Goal: Task Accomplishment & Management: Use online tool/utility

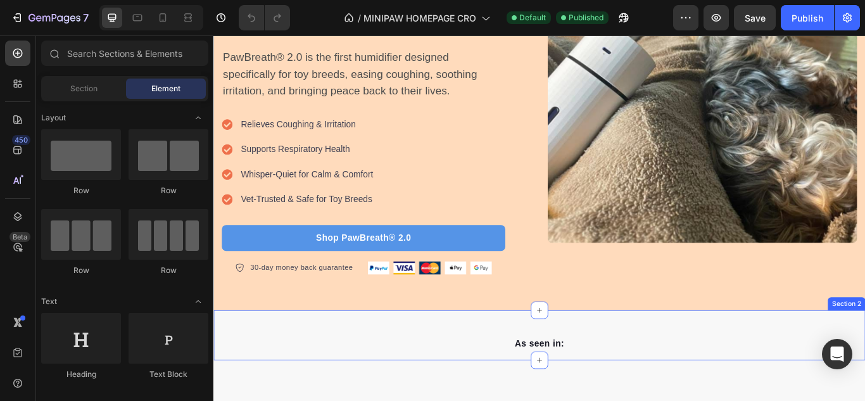
scroll to position [317, 0]
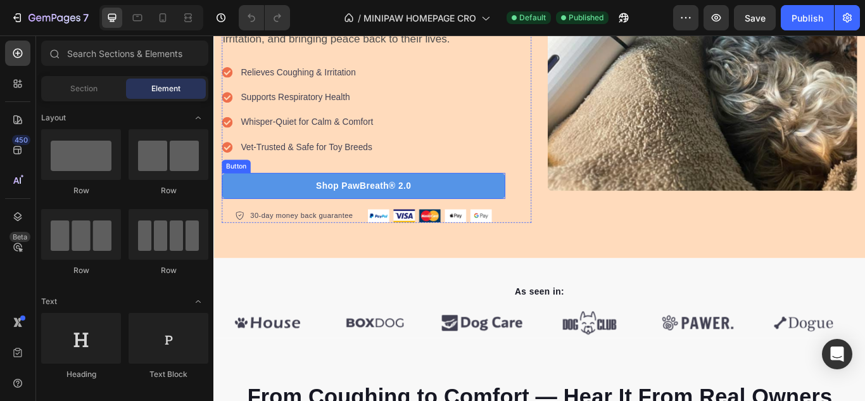
drag, startPoint x: 450, startPoint y: 212, endPoint x: 303, endPoint y: 253, distance: 152.6
click at [450, 212] on link "Shop PawBreath® 2.0" at bounding box center [388, 211] width 331 height 30
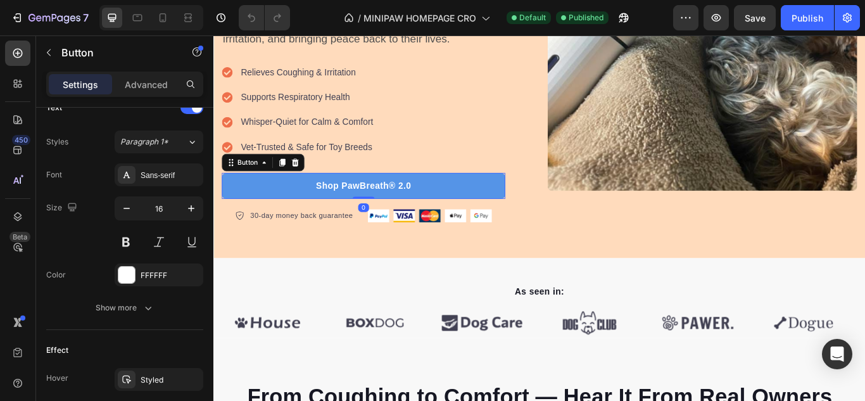
scroll to position [633, 0]
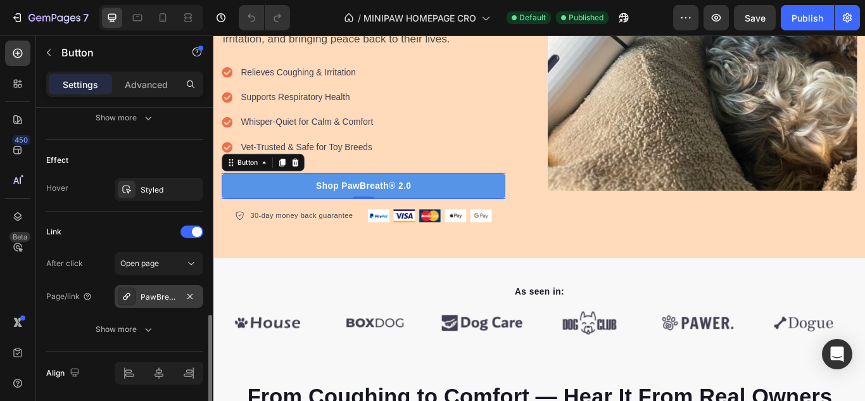
click at [151, 296] on div "PawBreath® 2.0 by MiniPaw® 🐾 – Help Your Small Dog Breathe Easier & Sleep Bette…" at bounding box center [159, 296] width 37 height 11
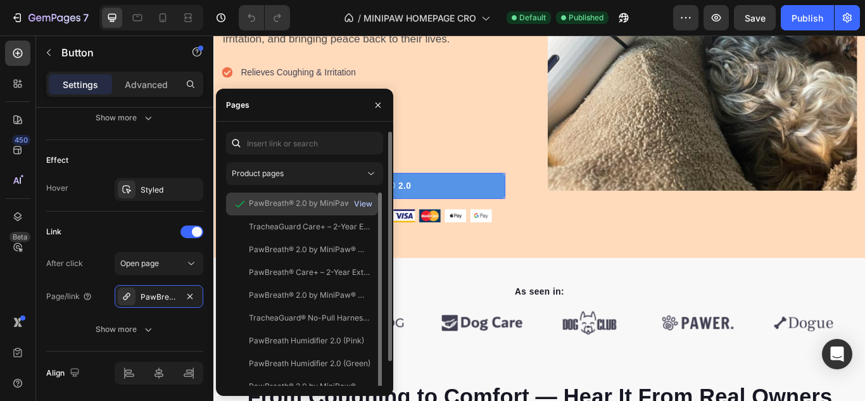
click at [364, 204] on div "View" at bounding box center [363, 203] width 18 height 11
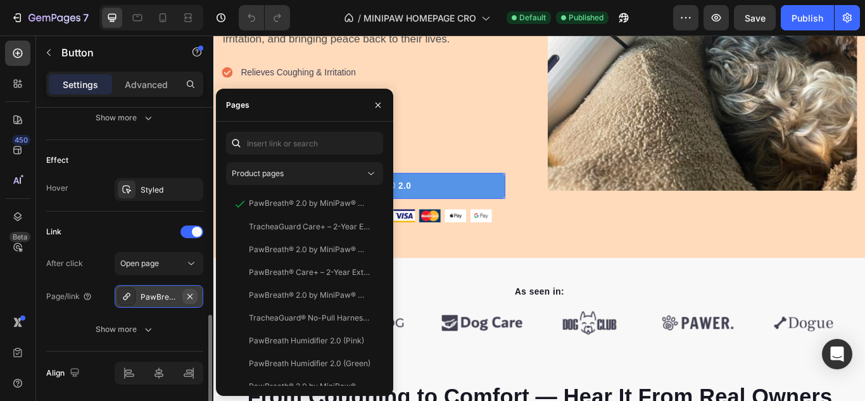
click at [191, 297] on icon "button" at bounding box center [189, 295] width 5 height 5
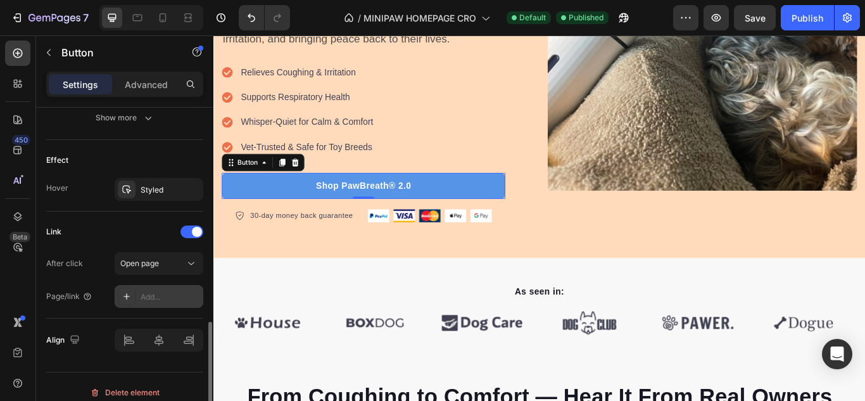
click at [156, 301] on div "Add..." at bounding box center [171, 296] width 60 height 11
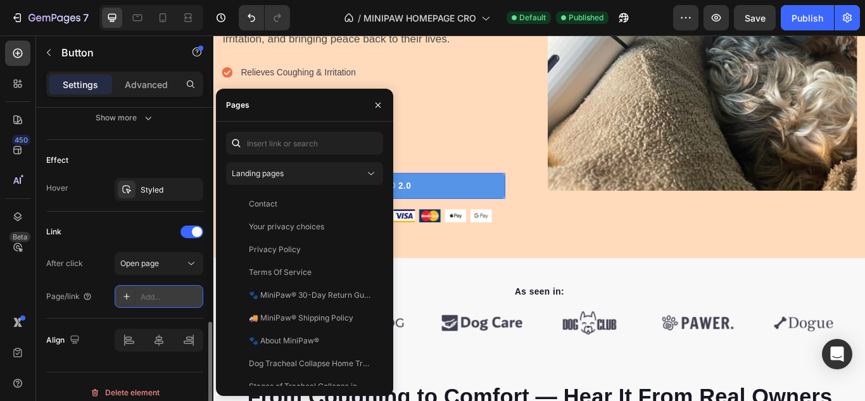
click at [156, 298] on div "Add..." at bounding box center [171, 296] width 60 height 11
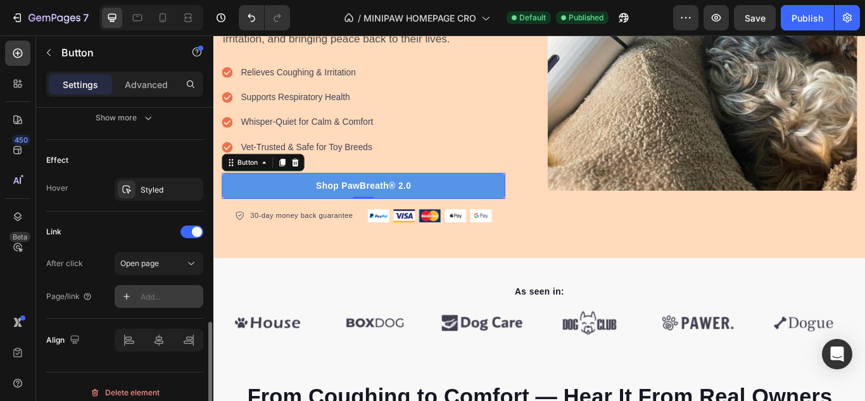
click at [166, 298] on div "Add..." at bounding box center [171, 296] width 60 height 11
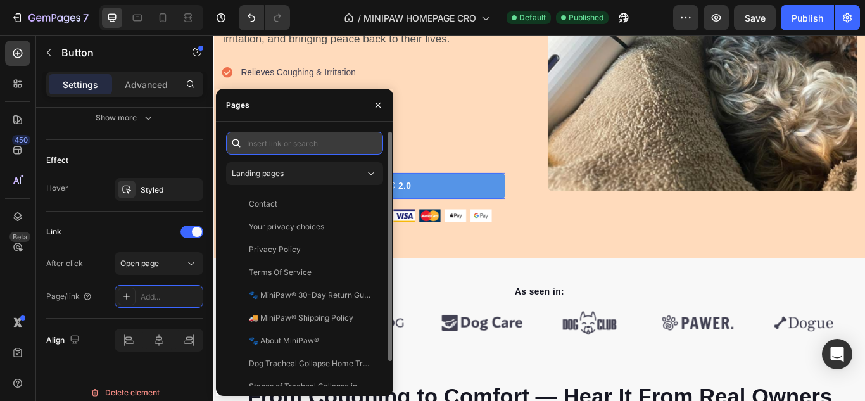
paste input "[URL][DOMAIN_NAME]"
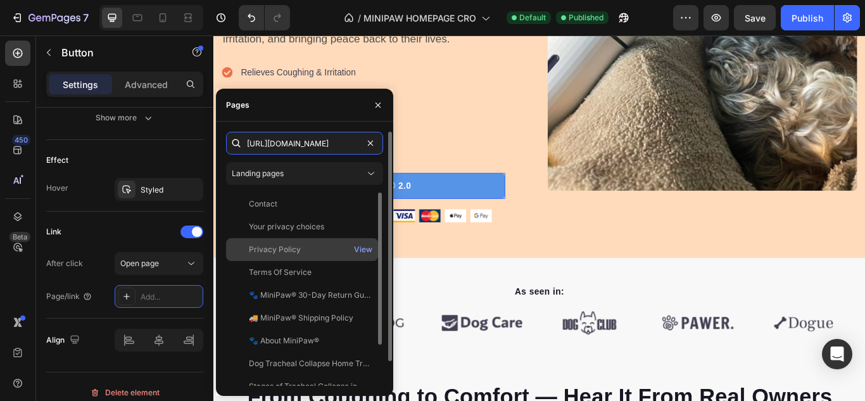
scroll to position [0, 280]
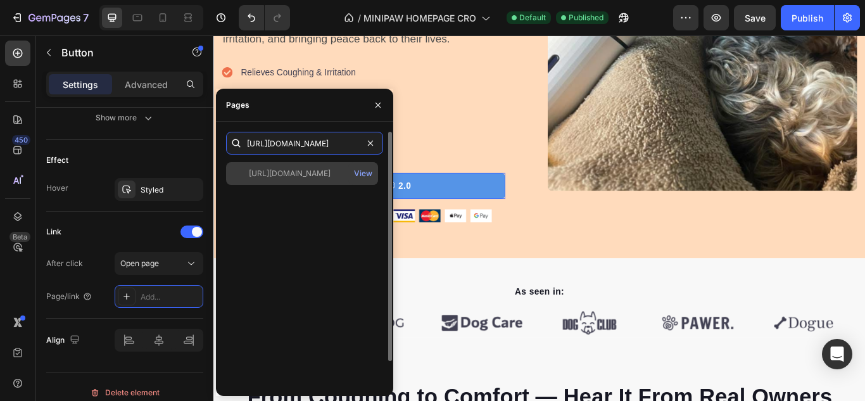
type input "[URL][DOMAIN_NAME]"
click at [305, 177] on div "[URL][DOMAIN_NAME]" at bounding box center [290, 173] width 82 height 11
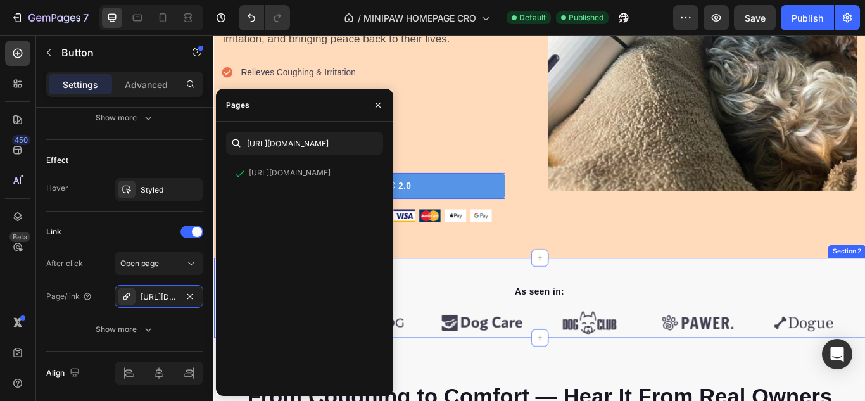
click at [449, 303] on div "As seen in: Text block Image Image Image Image Image Image Carousel Row Section…" at bounding box center [593, 341] width 760 height 93
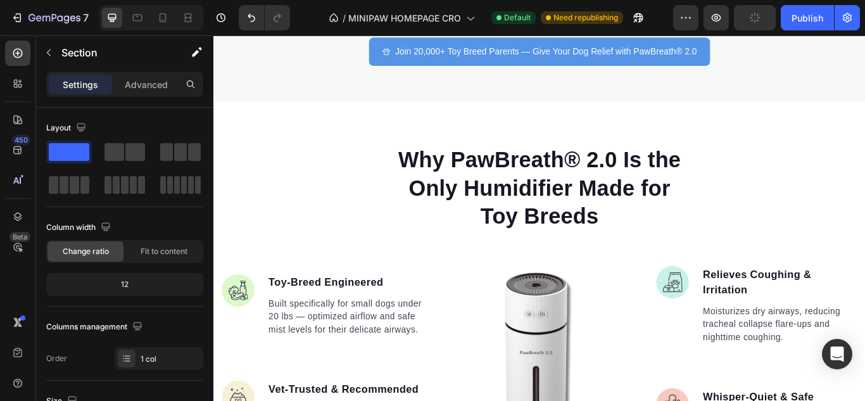
scroll to position [1077, 0]
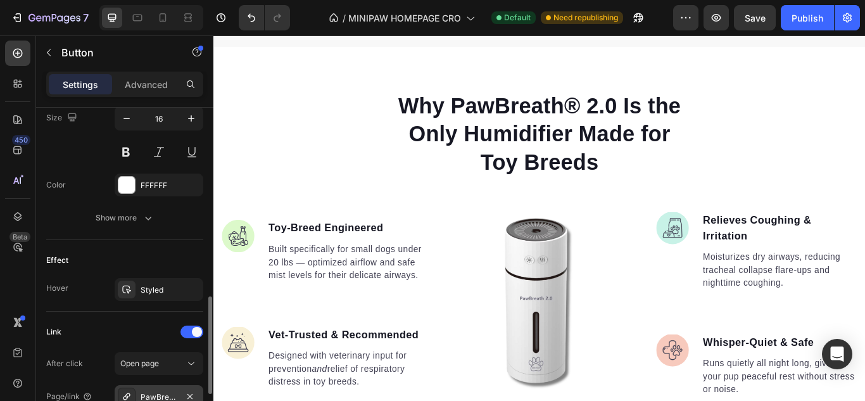
scroll to position [760, 0]
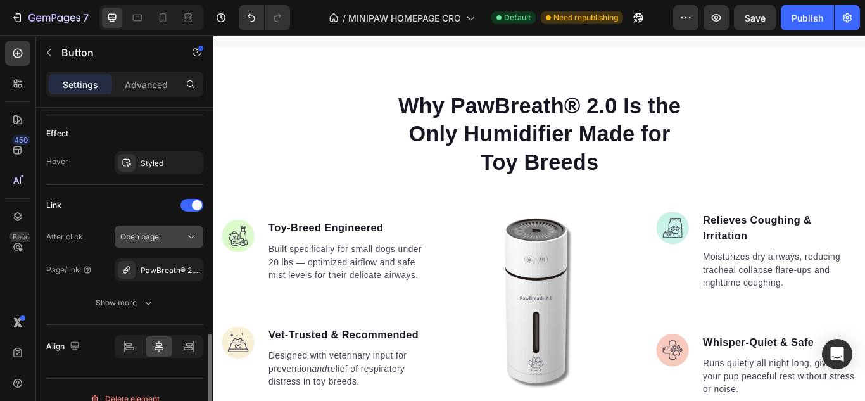
click at [191, 232] on icon at bounding box center [191, 237] width 13 height 13
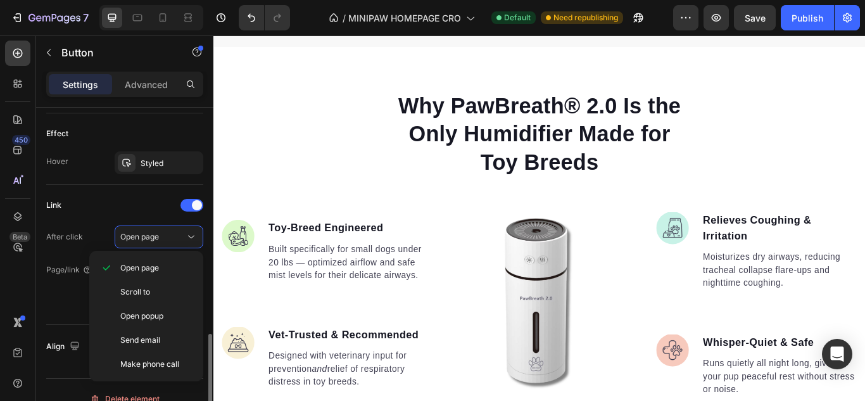
click at [114, 232] on div "After click Open page" at bounding box center [124, 236] width 157 height 23
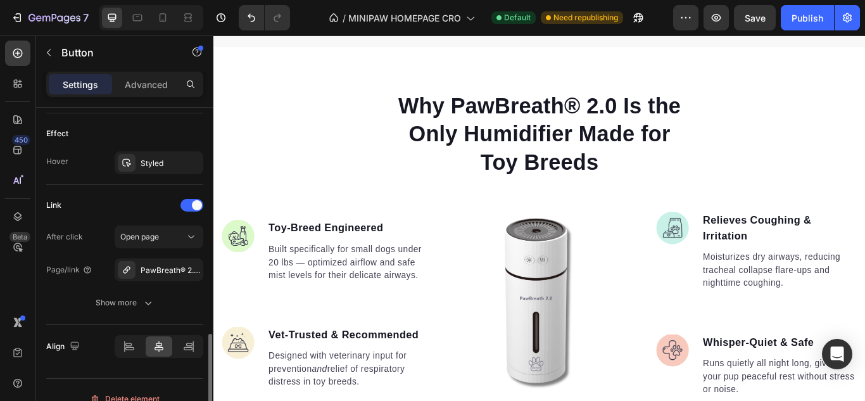
drag, startPoint x: 189, startPoint y: 272, endPoint x: 162, endPoint y: 270, distance: 26.7
click at [0, 0] on icon "button" at bounding box center [0, 0] width 0 height 0
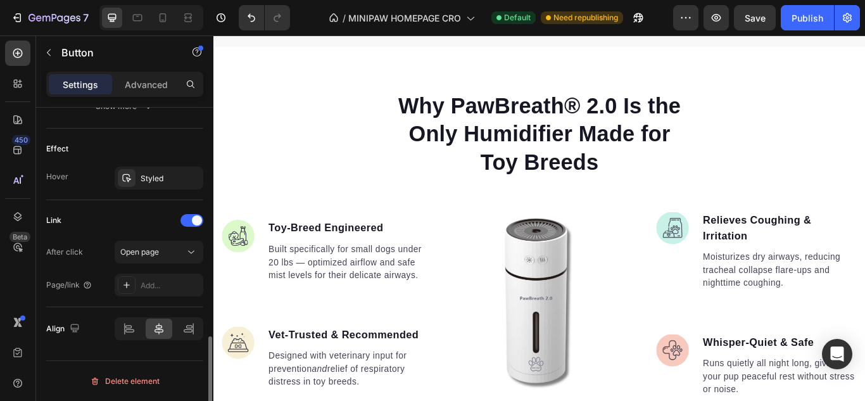
scroll to position [745, 0]
click at [153, 287] on div "Add..." at bounding box center [171, 285] width 60 height 11
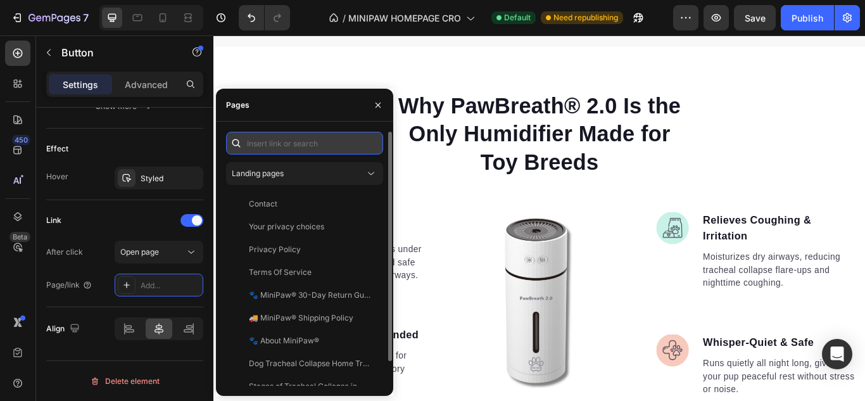
click at [282, 149] on input "text" at bounding box center [304, 143] width 157 height 23
paste input "[URL][DOMAIN_NAME]"
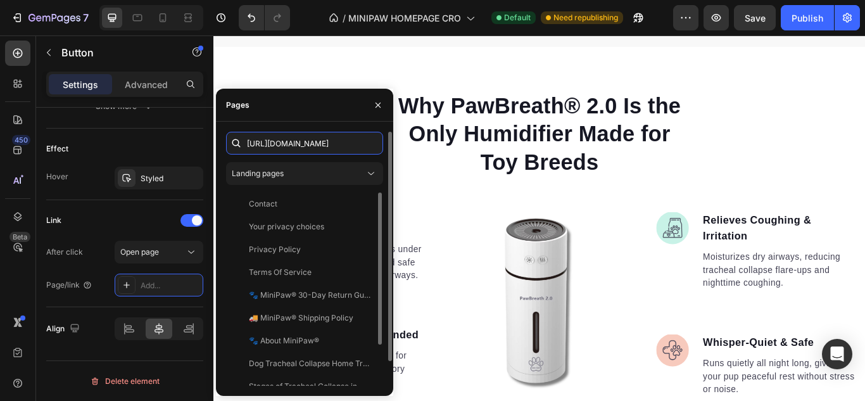
scroll to position [0, 280]
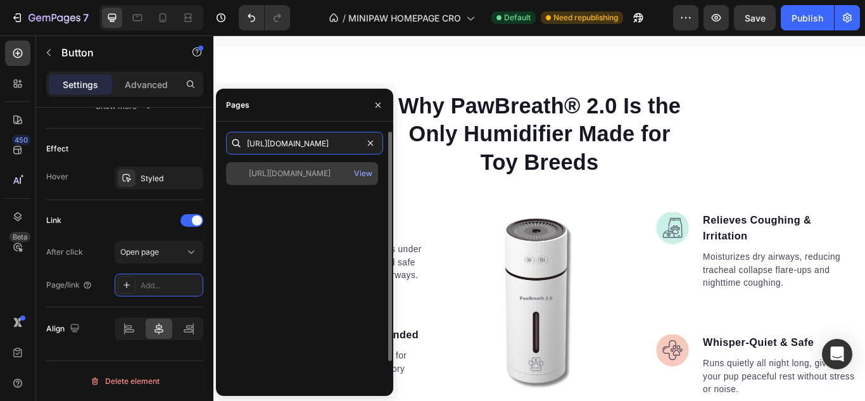
type input "[URL][DOMAIN_NAME]"
click at [303, 172] on div "[URL][DOMAIN_NAME]" at bounding box center [290, 173] width 82 height 11
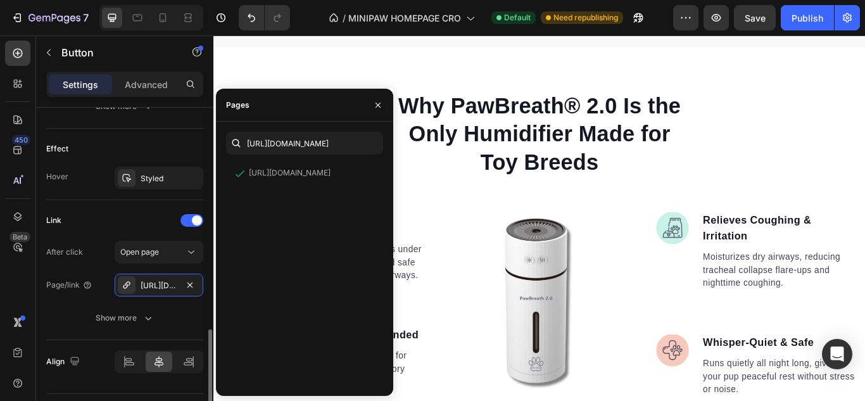
click at [125, 236] on div "Link After click Open page Page/link [URL][DOMAIN_NAME] Show more" at bounding box center [124, 269] width 157 height 119
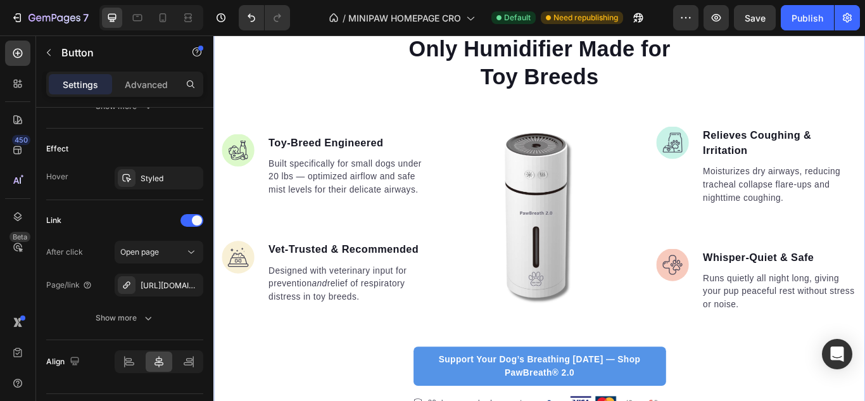
scroll to position [1647, 0]
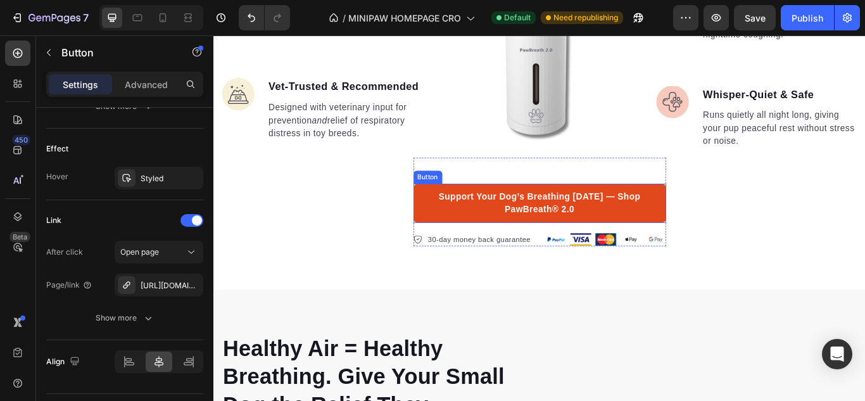
click at [446, 242] on link "Support Your Dog’s Breathing [DATE] — Shop PawBreath® 2.0" at bounding box center [593, 231] width 294 height 46
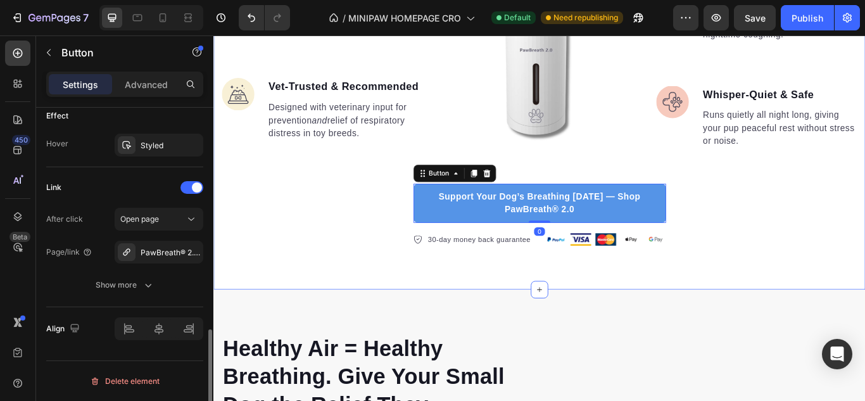
scroll to position [678, 0]
click at [194, 251] on icon "button" at bounding box center [190, 252] width 10 height 10
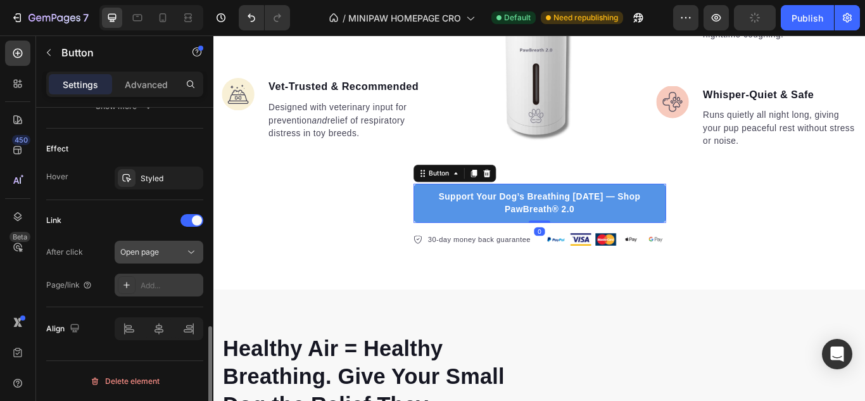
scroll to position [645, 0]
click at [153, 280] on div "Add..." at bounding box center [171, 285] width 60 height 11
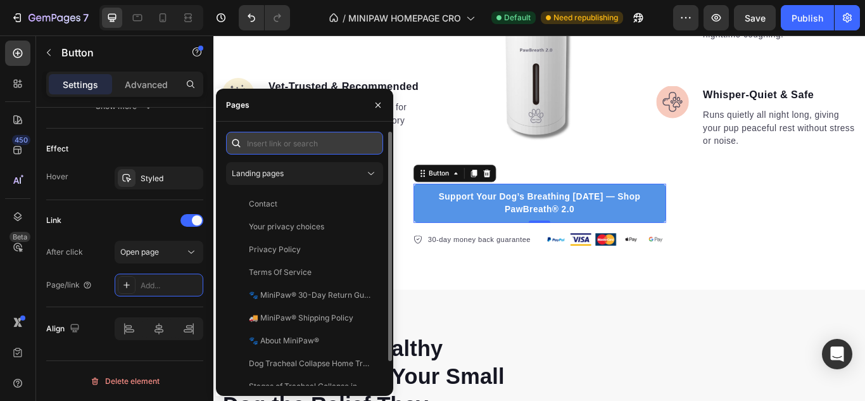
click at [256, 151] on input "text" at bounding box center [304, 143] width 157 height 23
paste input "[URL][DOMAIN_NAME]"
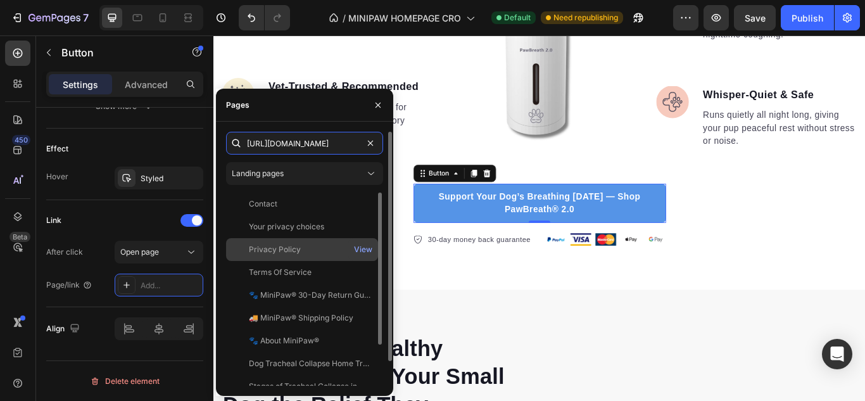
scroll to position [0, 280]
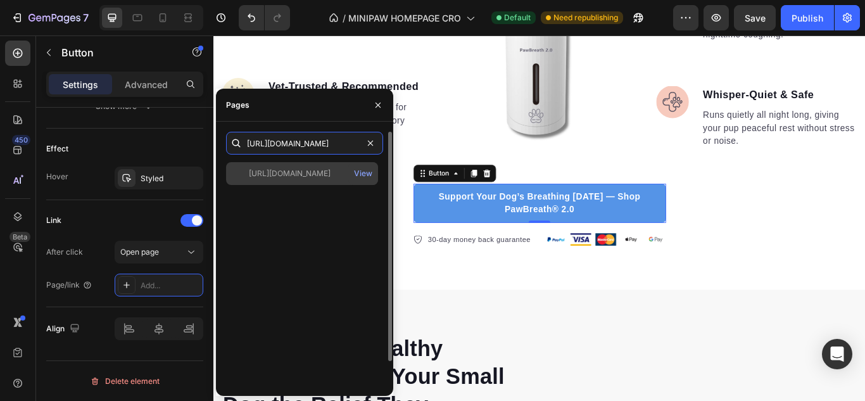
type input "[URL][DOMAIN_NAME]"
click at [294, 181] on div "[URL][DOMAIN_NAME] View" at bounding box center [302, 173] width 152 height 23
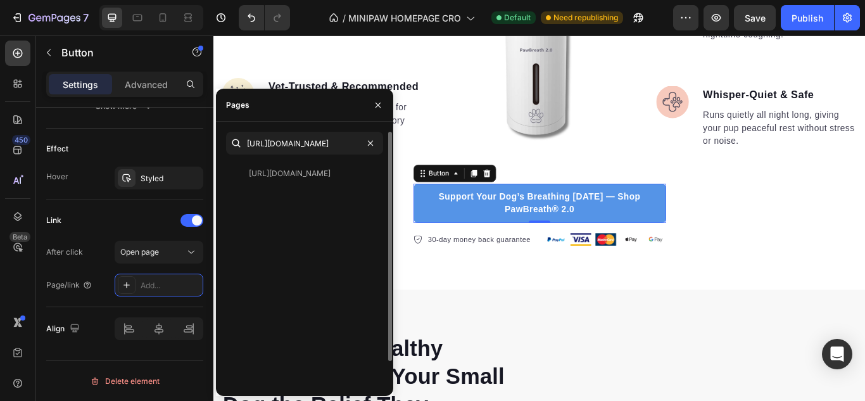
scroll to position [0, 0]
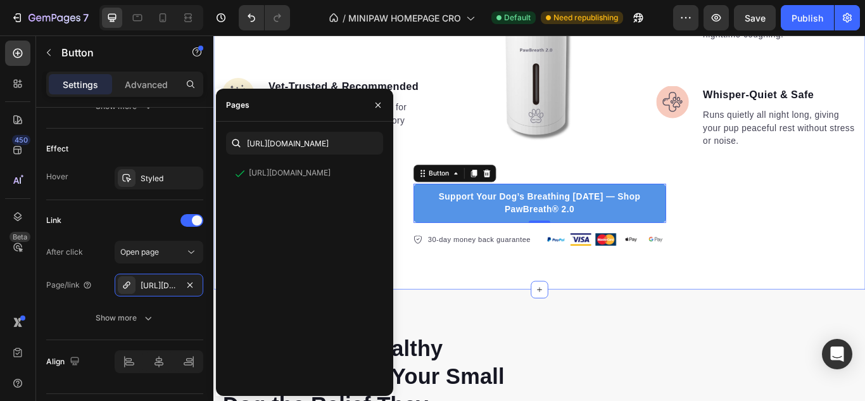
click at [477, 313] on div "Why PawBreath® 2.0 Is the Only Humidifier Made for Toy Breeds Heading Image Toy…" at bounding box center [593, 45] width 760 height 573
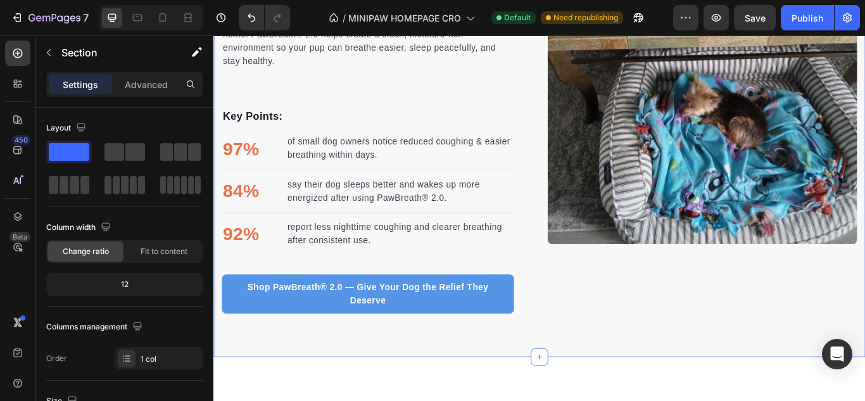
scroll to position [2217, 0]
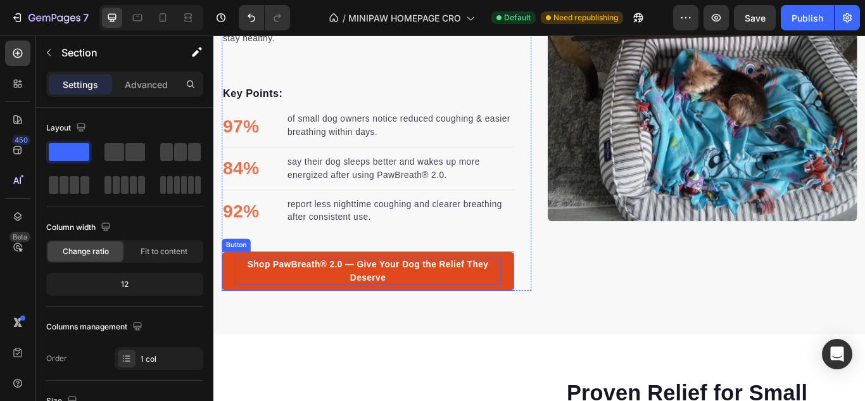
click at [452, 324] on p "Shop PawBreath® 2.0 — Give Your Dog the Relief They Deserve" at bounding box center [393, 310] width 310 height 30
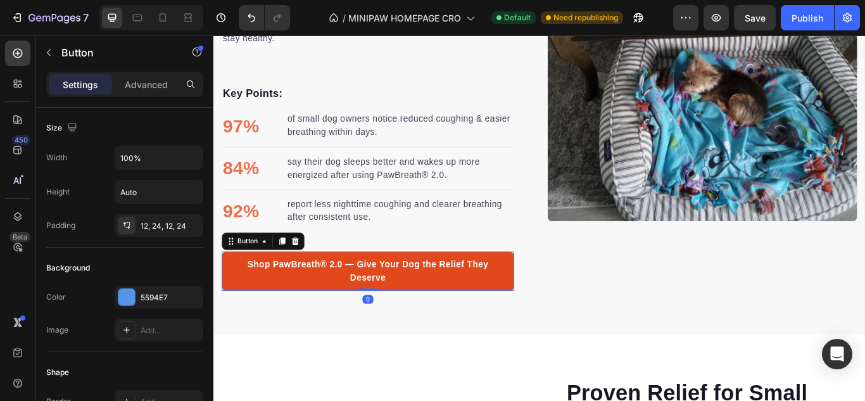
click at [268, 328] on link "Shop PawBreath® 2.0 — Give Your Dog the Relief They Deserve" at bounding box center [393, 311] width 341 height 46
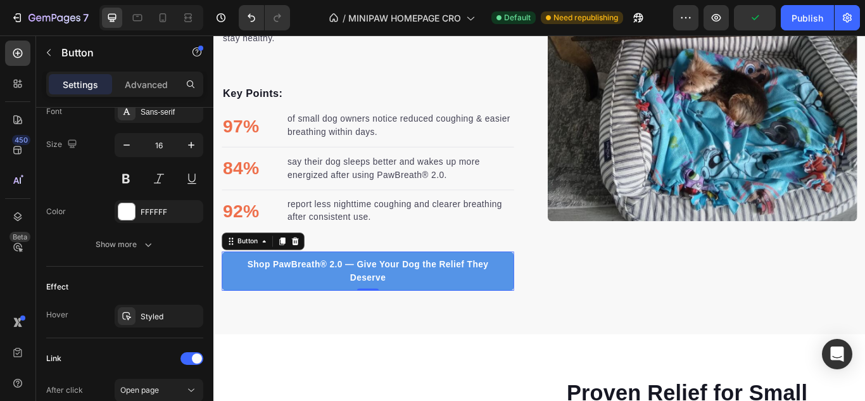
scroll to position [678, 0]
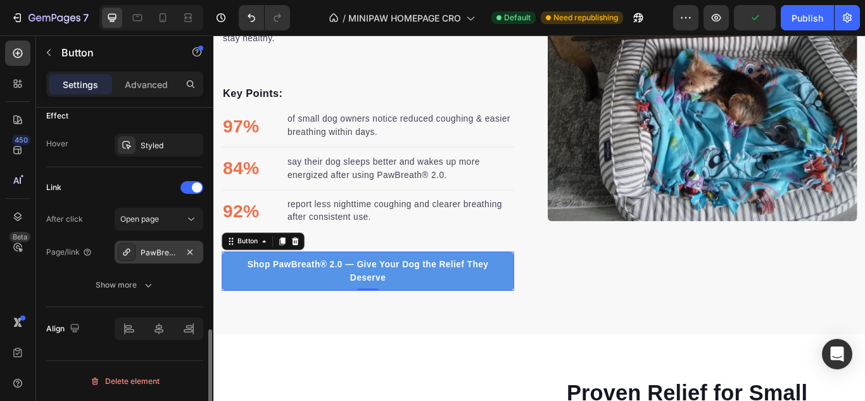
click at [151, 253] on div "PawBreath® 2.0 by MiniPaw® 🐾 – Help Your Small Dog Breathe Easier & Sleep Bette…" at bounding box center [159, 252] width 37 height 11
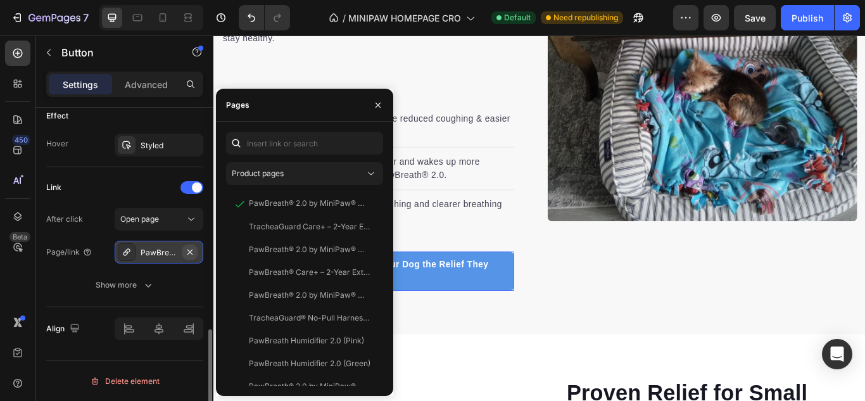
click at [183, 252] on button "button" at bounding box center [189, 251] width 15 height 15
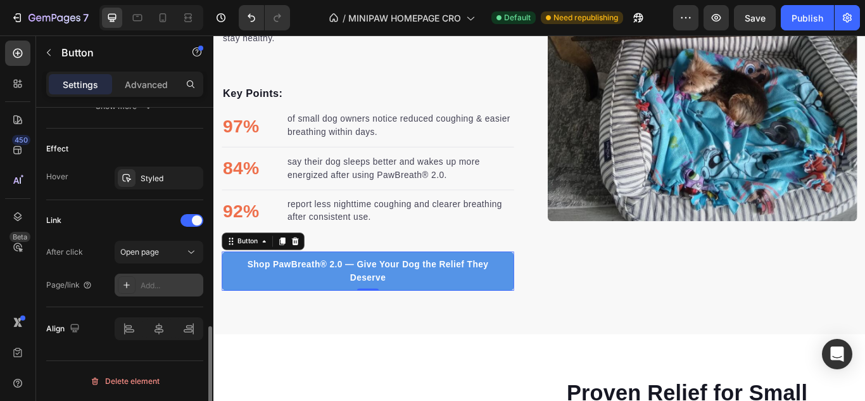
scroll to position [645, 0]
click at [168, 284] on div "Add..." at bounding box center [171, 285] width 60 height 11
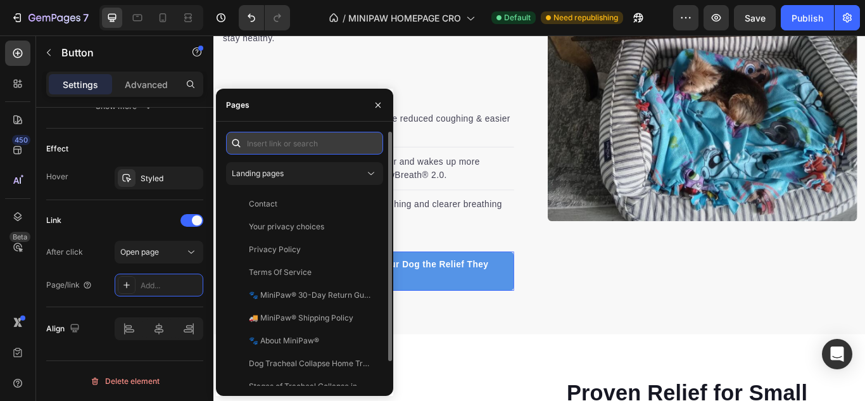
paste input "[URL][DOMAIN_NAME]"
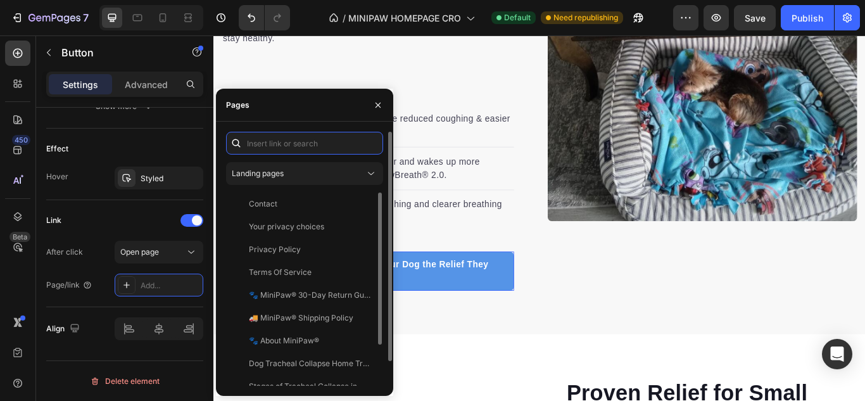
type input "[URL][DOMAIN_NAME]"
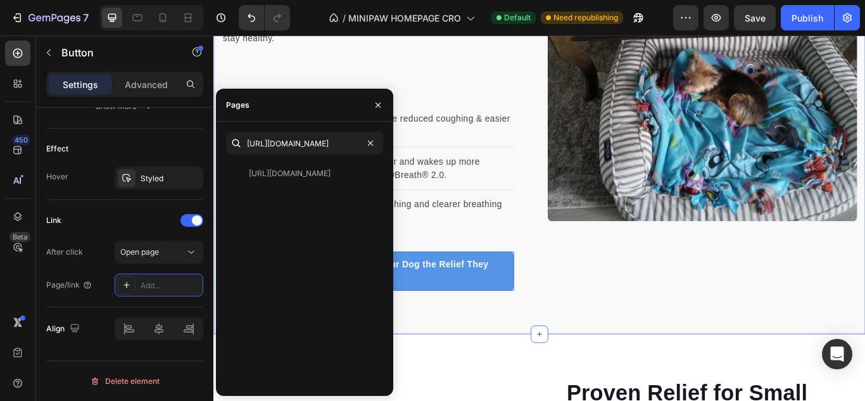
click at [601, 336] on div "Healthy Air = Healthy Breathing. Give Your Small Dog the Relief They Deserve. H…" at bounding box center [593, 71] width 760 height 625
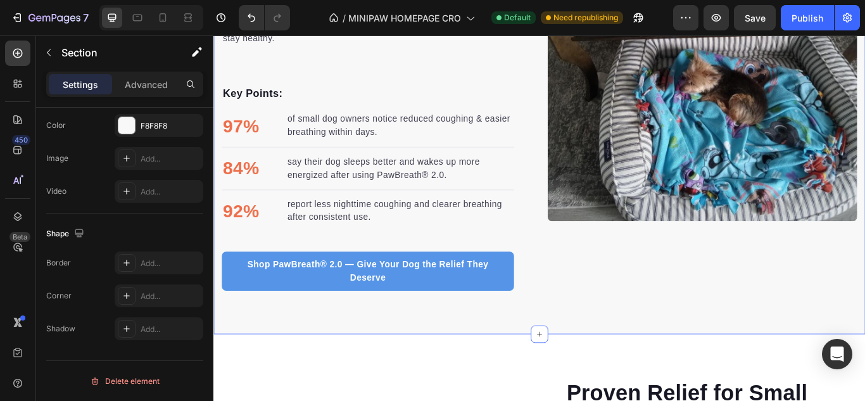
scroll to position [0, 0]
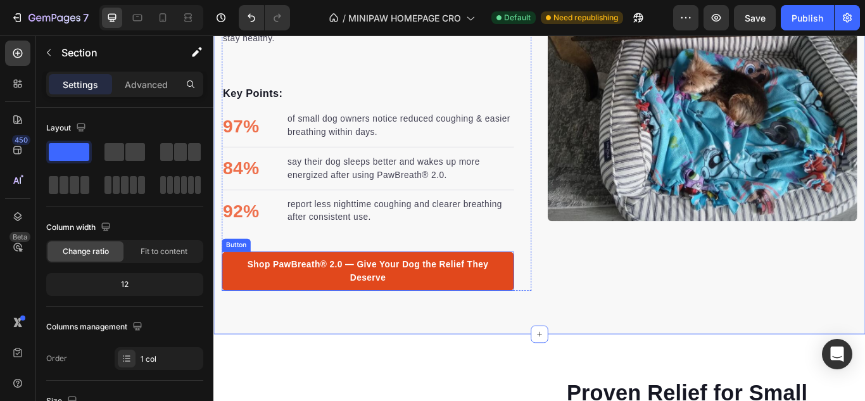
click at [281, 332] on button "Shop PawBreath® 2.0 — Give Your Dog the Relief They Deserve" at bounding box center [393, 311] width 341 height 46
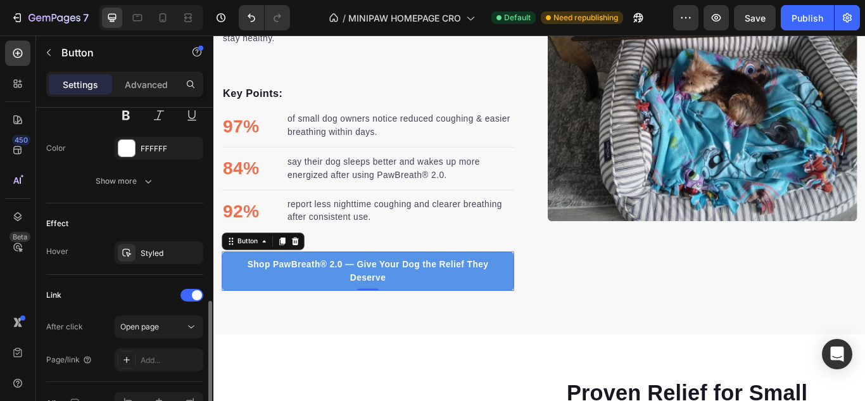
scroll to position [645, 0]
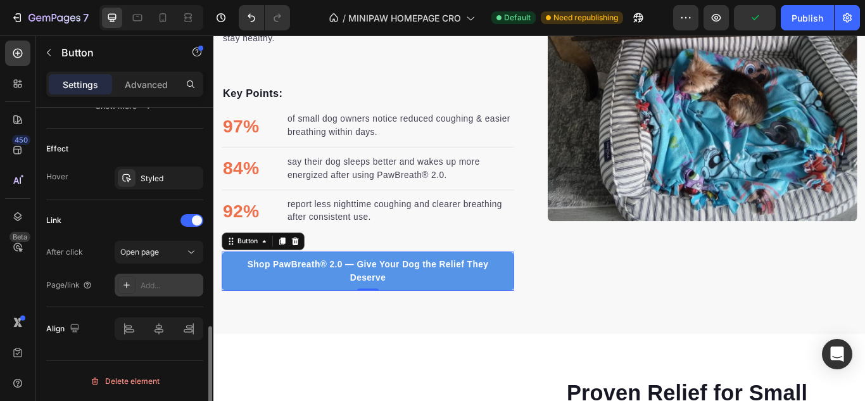
click at [182, 282] on div "Add..." at bounding box center [171, 285] width 60 height 11
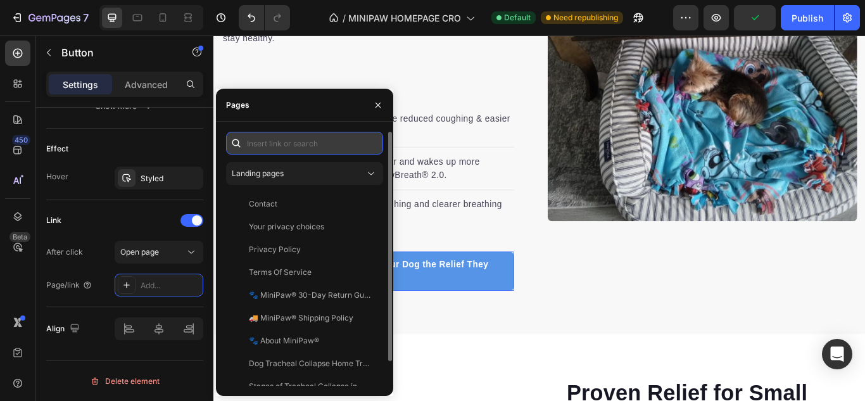
click at [277, 149] on input "text" at bounding box center [304, 143] width 157 height 23
paste input "[URL][DOMAIN_NAME]"
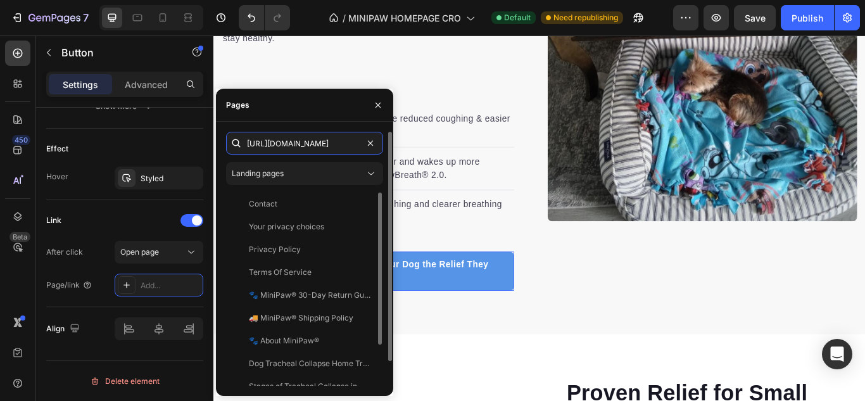
scroll to position [0, 280]
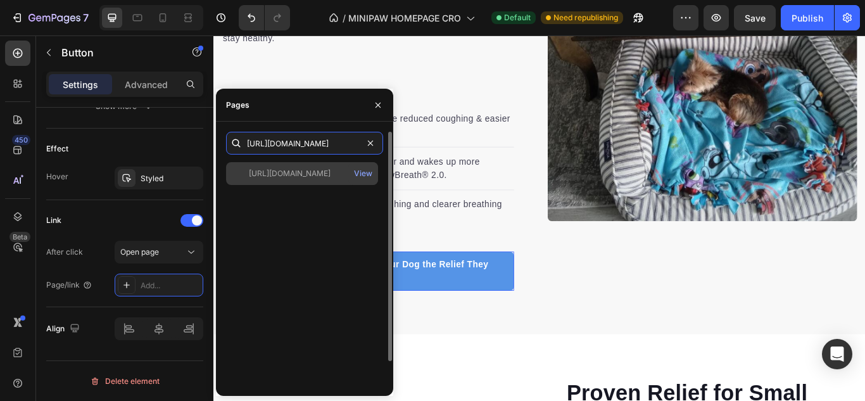
type input "[URL][DOMAIN_NAME]"
click at [296, 178] on div "[URL][DOMAIN_NAME]" at bounding box center [290, 173] width 82 height 11
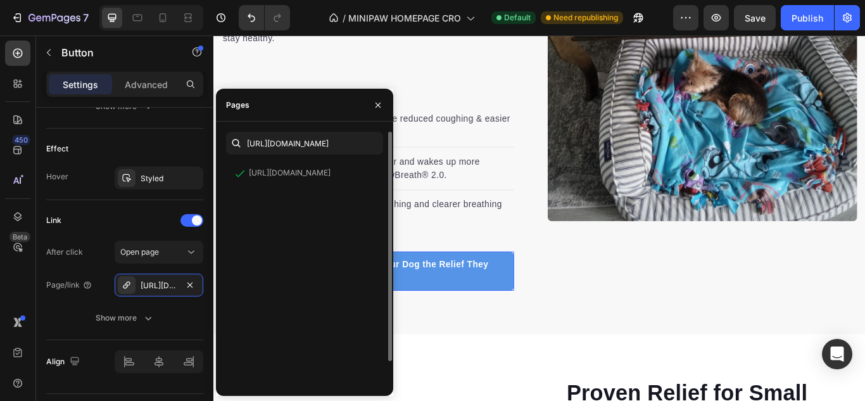
scroll to position [0, 0]
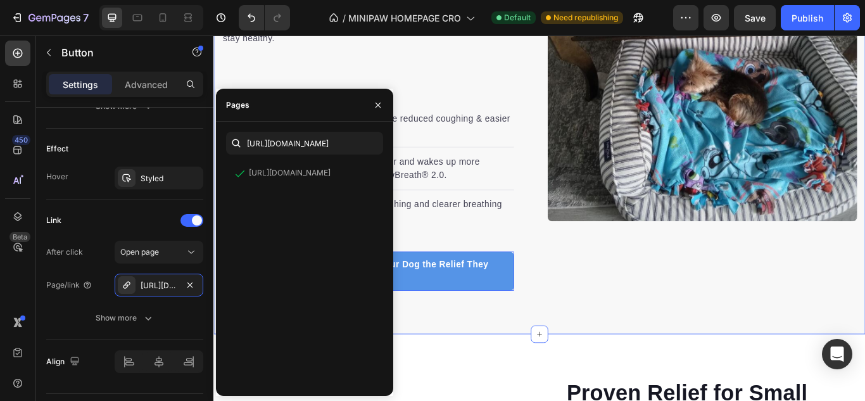
click at [492, 380] on div "Healthy Air = Healthy Breathing. Give Your Small Dog the Relief They Deserve. H…" at bounding box center [593, 71] width 760 height 625
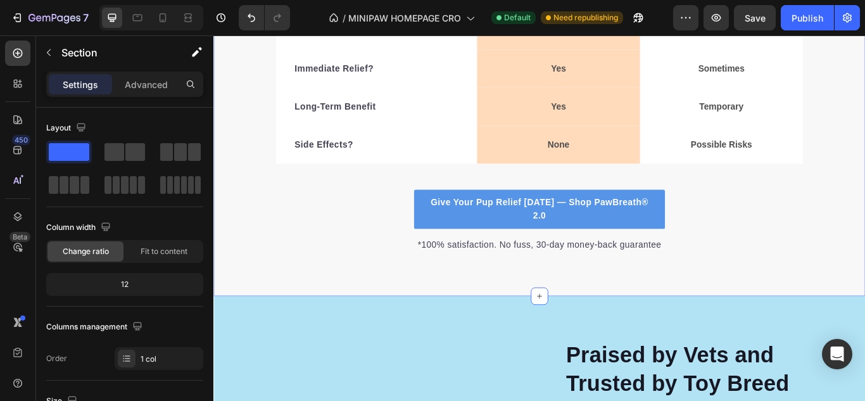
scroll to position [3610, 0]
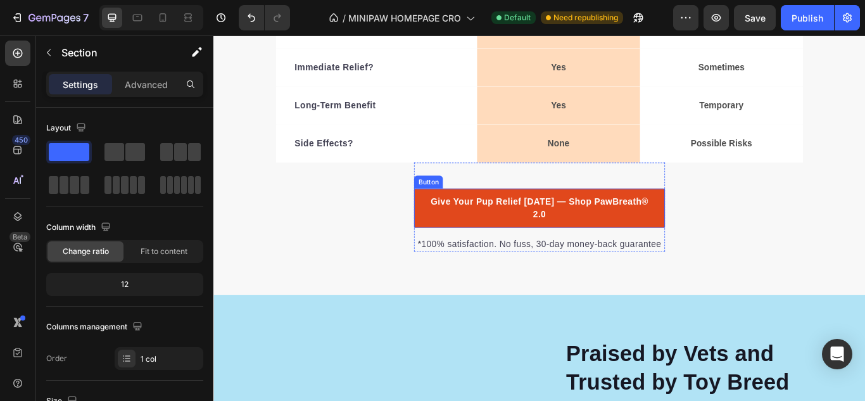
click at [447, 254] on link "Give Your Pup Relief [DATE] — Shop PawBreath® 2.0" at bounding box center [593, 237] width 293 height 46
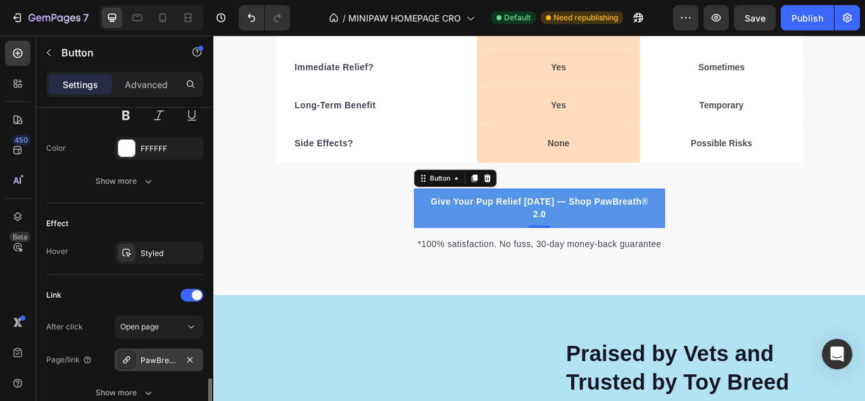
scroll to position [633, 0]
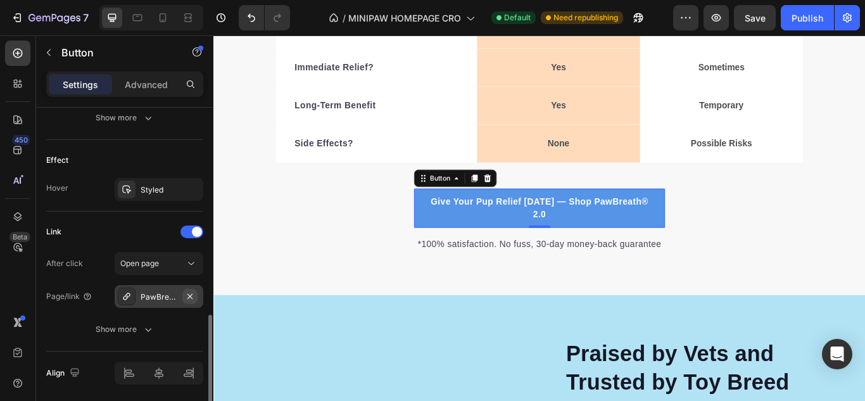
click at [188, 296] on icon "button" at bounding box center [190, 296] width 10 height 10
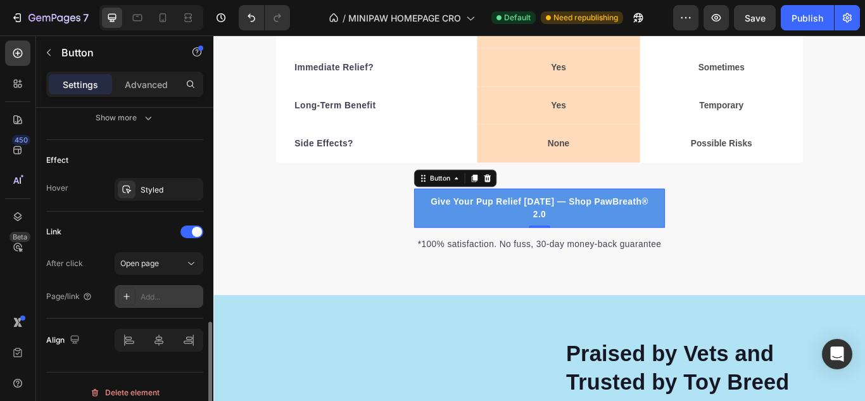
click at [148, 298] on div "Add..." at bounding box center [171, 296] width 60 height 11
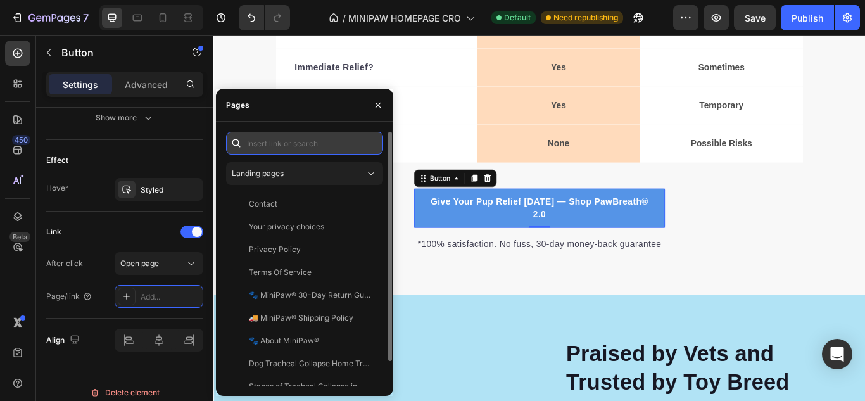
click at [316, 151] on input "text" at bounding box center [304, 143] width 157 height 23
paste input "[URL][DOMAIN_NAME]"
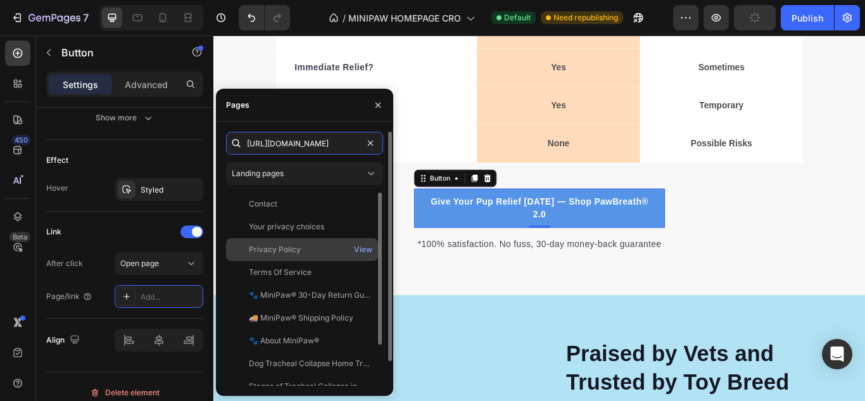
scroll to position [0, 280]
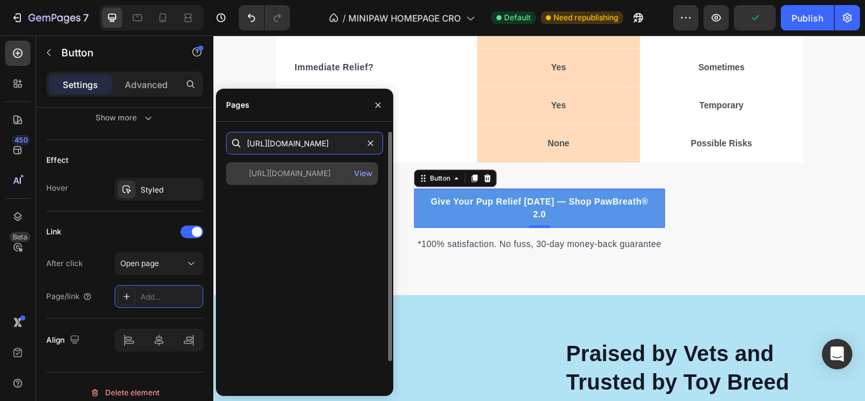
type input "[URL][DOMAIN_NAME]"
click at [326, 174] on div "[URL][DOMAIN_NAME]" at bounding box center [290, 173] width 82 height 11
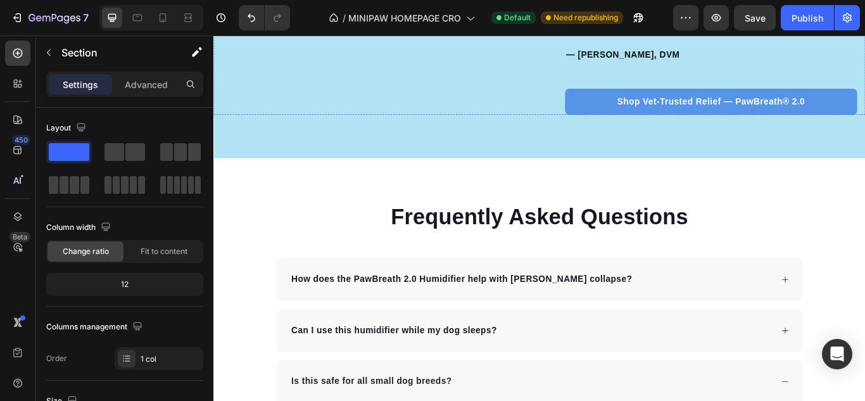
scroll to position [4243, 0]
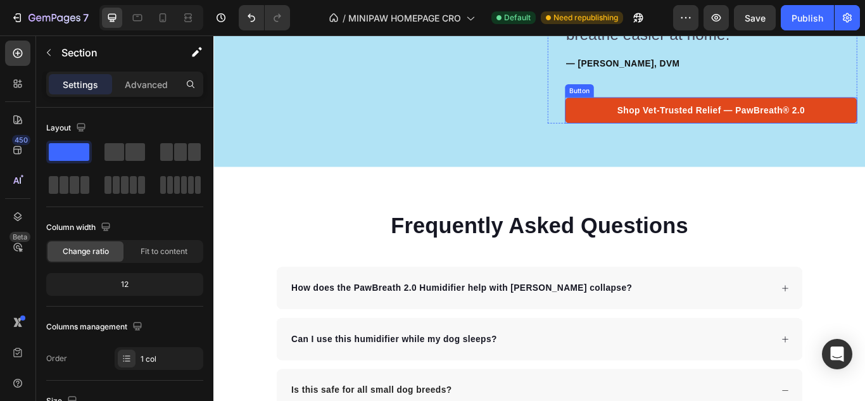
click at [630, 138] on link "Shop Vet-Trusted Relief — PawBreath® 2.0" at bounding box center [793, 123] width 341 height 30
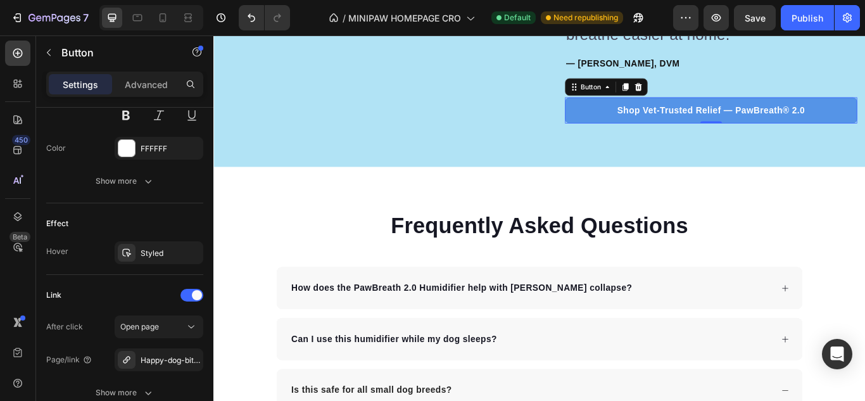
scroll to position [678, 0]
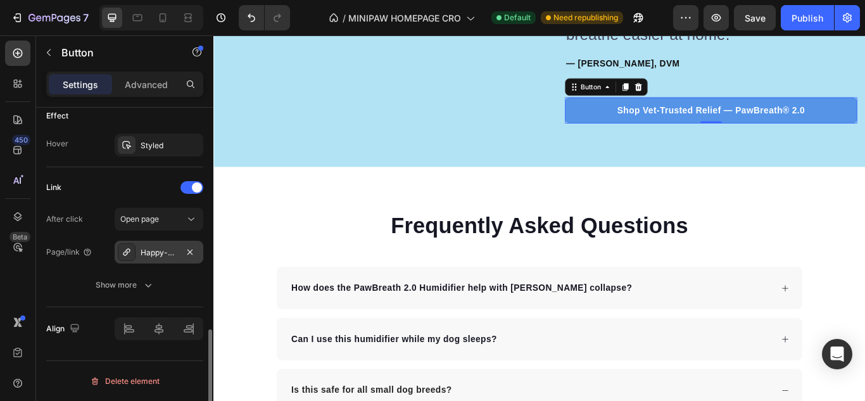
click at [168, 255] on div "Happy-dog-bites" at bounding box center [159, 252] width 37 height 11
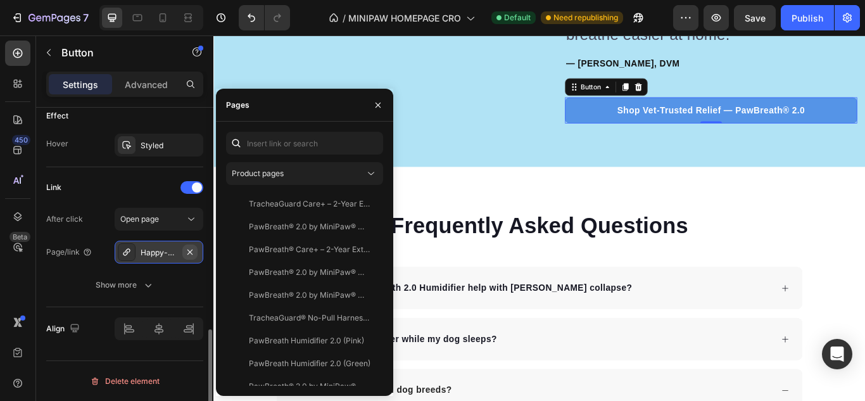
click at [188, 253] on icon "button" at bounding box center [189, 251] width 5 height 5
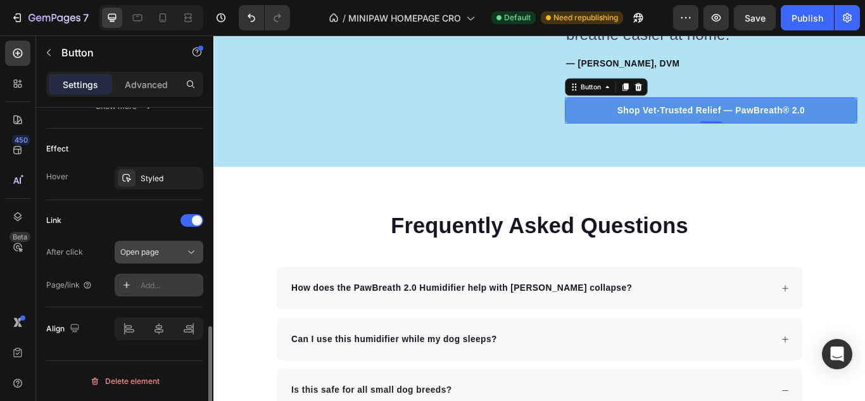
scroll to position [645, 0]
click at [158, 283] on div "Add..." at bounding box center [171, 285] width 60 height 11
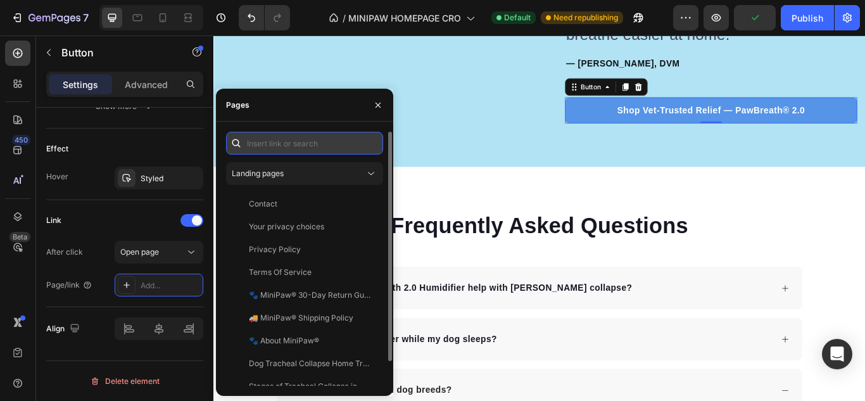
paste input "[URL][DOMAIN_NAME]"
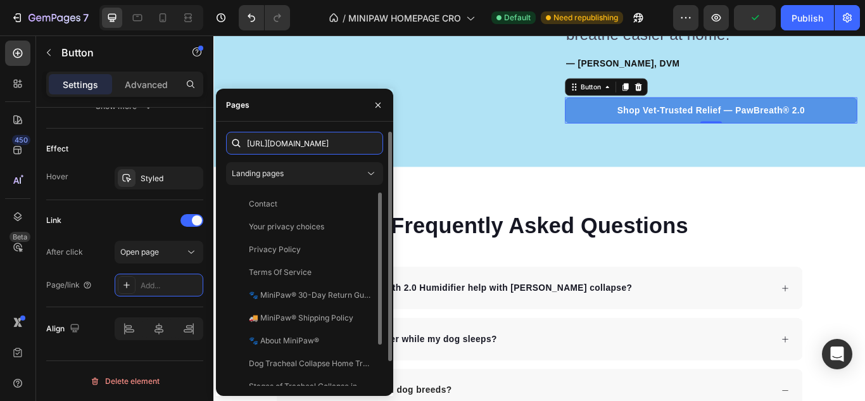
scroll to position [0, 280]
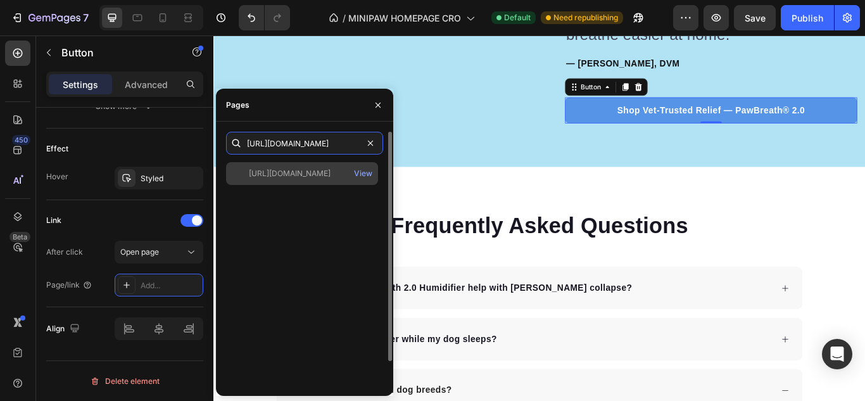
type input "[URL][DOMAIN_NAME]"
click at [308, 178] on div "[URL][DOMAIN_NAME]" at bounding box center [290, 173] width 82 height 11
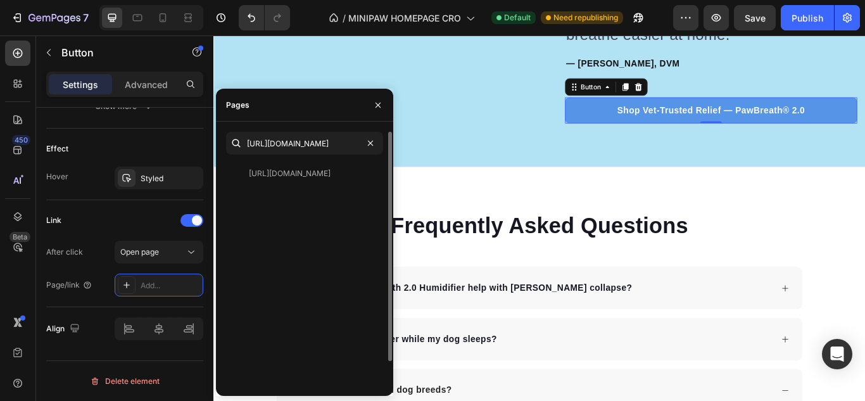
scroll to position [0, 0]
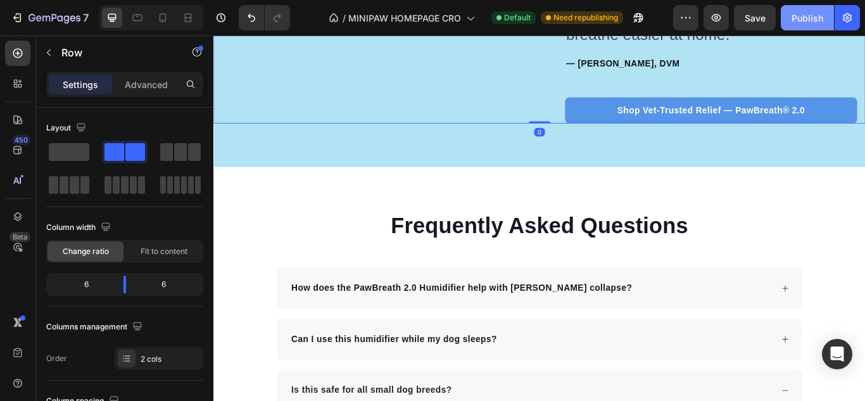
drag, startPoint x: 818, startPoint y: 20, endPoint x: 815, endPoint y: 27, distance: 7.1
click at [818, 20] on div "Publish" at bounding box center [808, 17] width 32 height 13
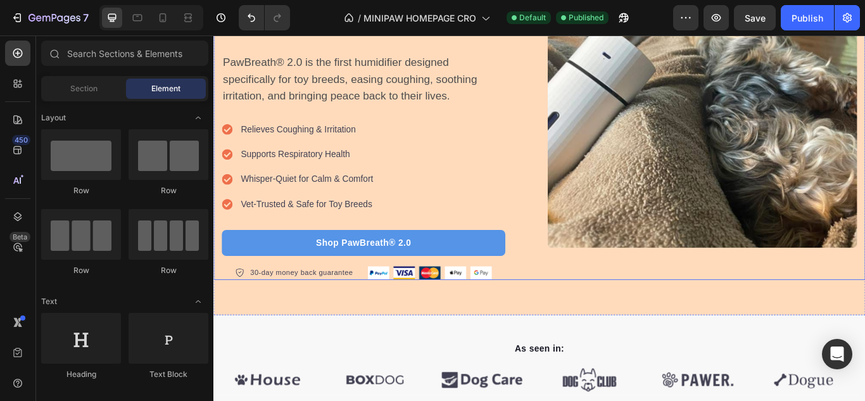
scroll to position [253, 0]
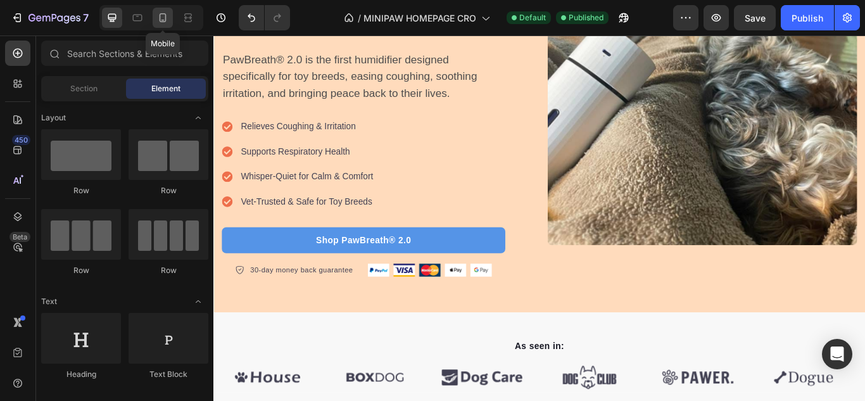
click at [167, 18] on icon at bounding box center [162, 17] width 13 height 13
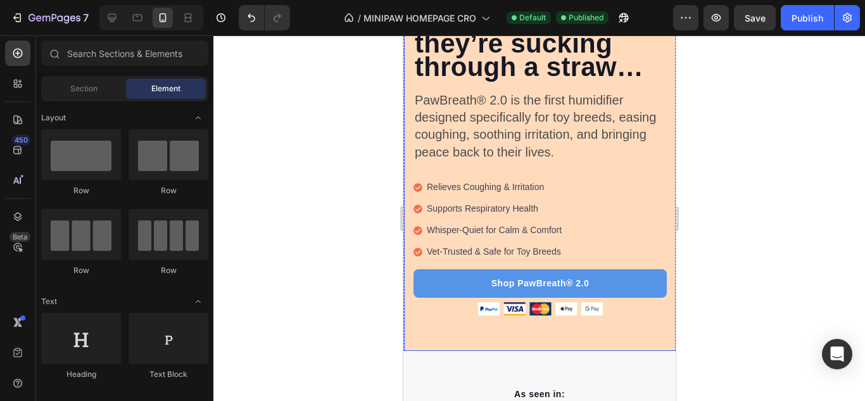
scroll to position [479, 0]
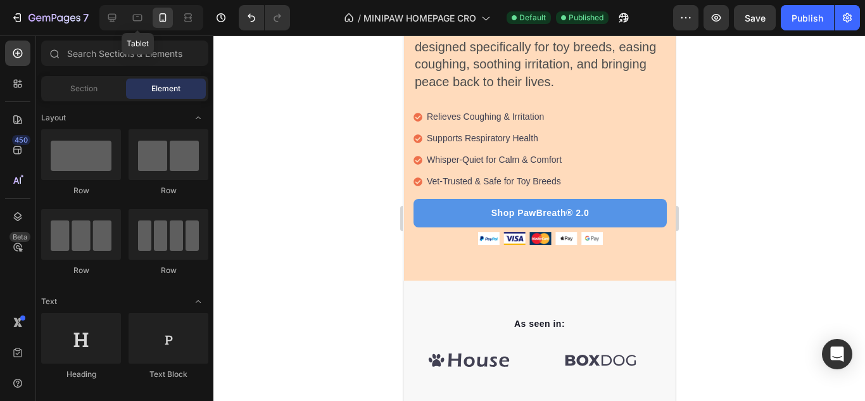
click at [134, 22] on icon at bounding box center [137, 17] width 13 height 13
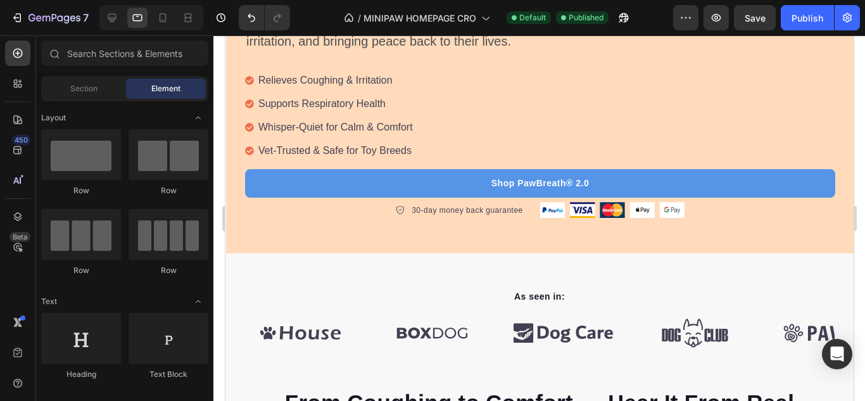
scroll to position [505, 0]
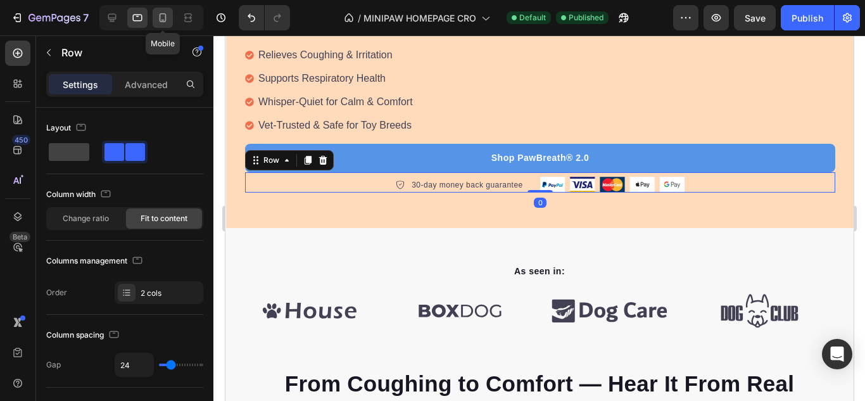
click at [165, 26] on div at bounding box center [163, 18] width 20 height 20
type input "0"
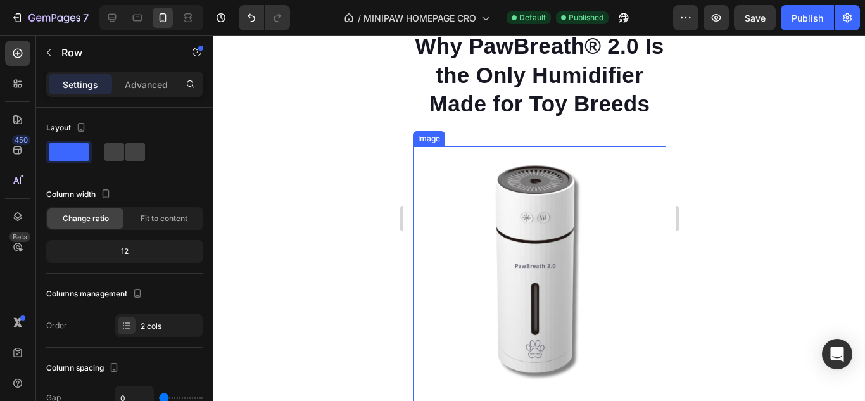
scroll to position [1504, 0]
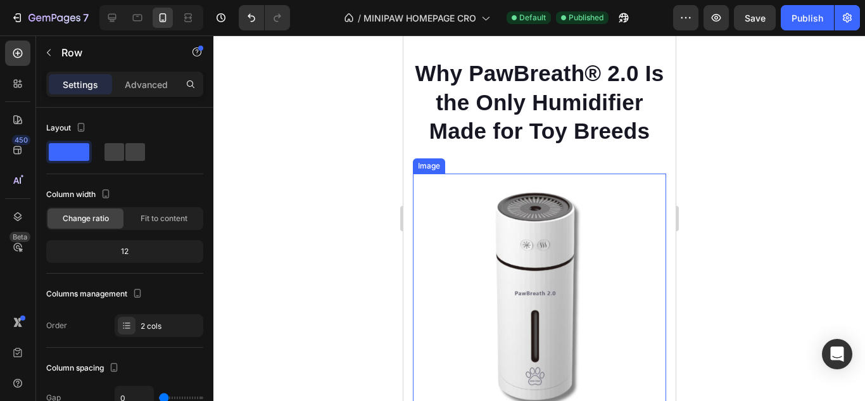
click at [441, 220] on img at bounding box center [538, 301] width 253 height 255
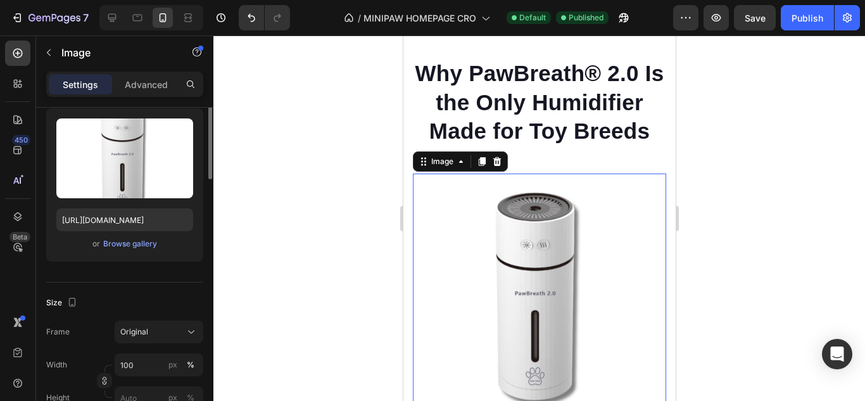
scroll to position [63, 0]
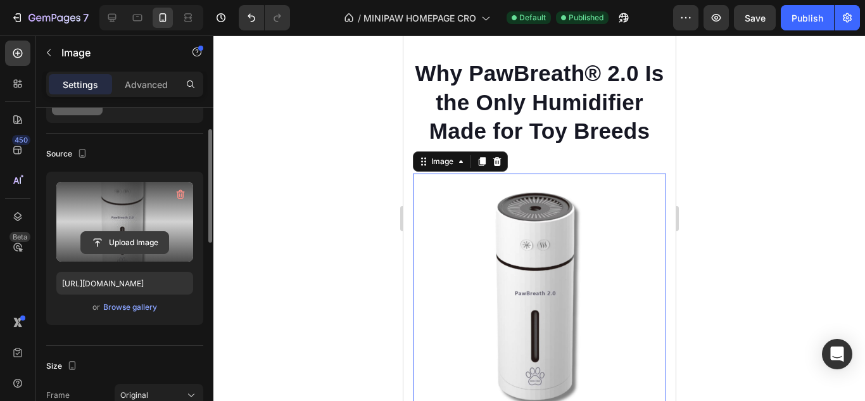
click at [127, 244] on input "file" at bounding box center [124, 243] width 87 height 22
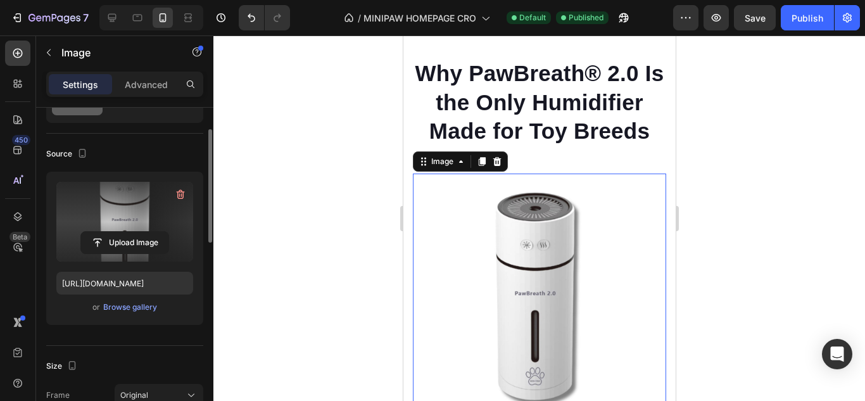
type input "[URL][DOMAIN_NAME]"
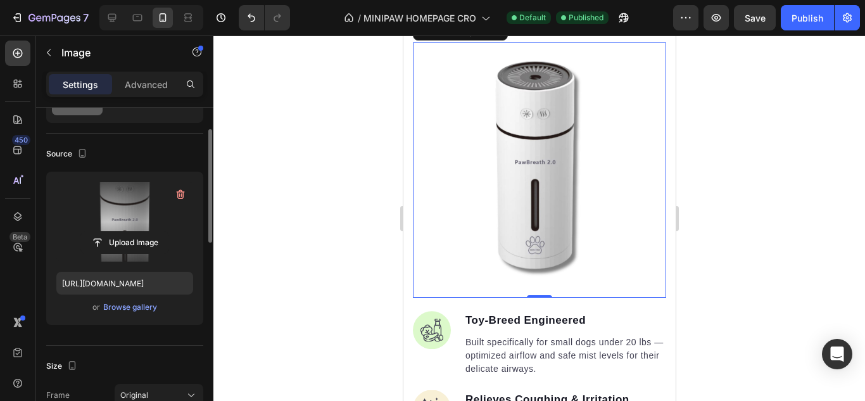
scroll to position [1694, 0]
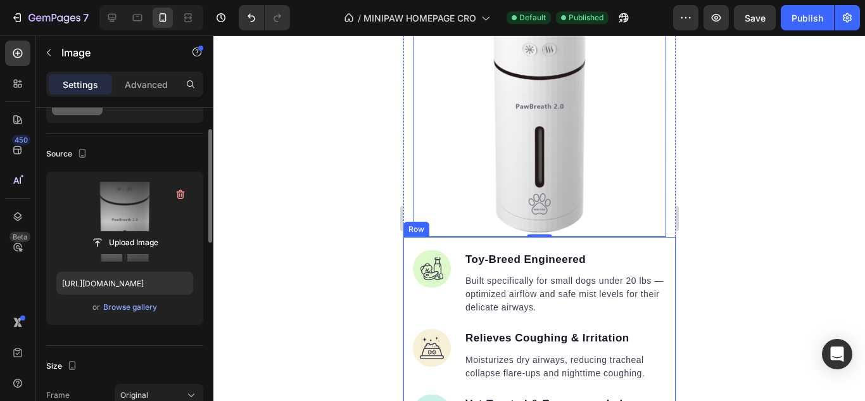
click at [360, 210] on div at bounding box center [539, 217] width 652 height 365
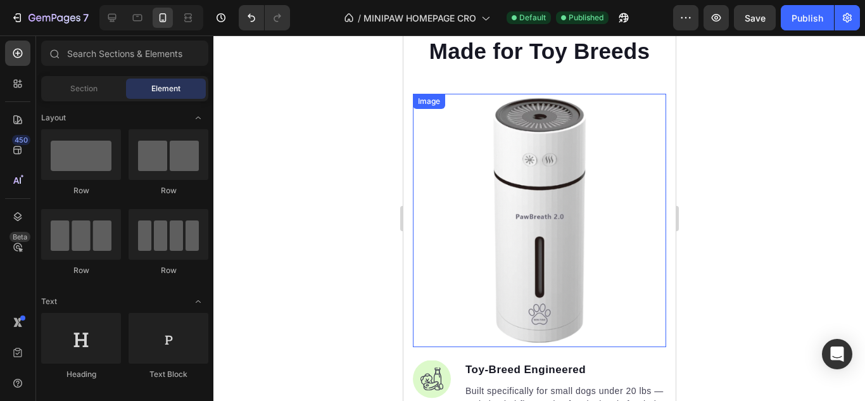
scroll to position [1567, 0]
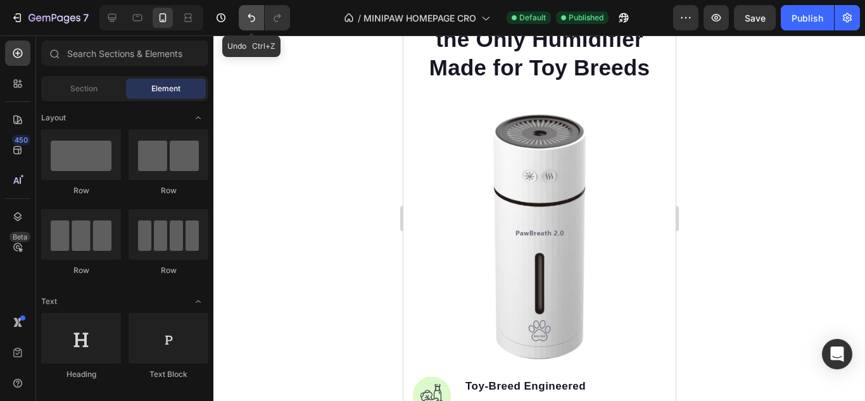
click at [250, 25] on button "Undo/Redo" at bounding box center [251, 17] width 25 height 25
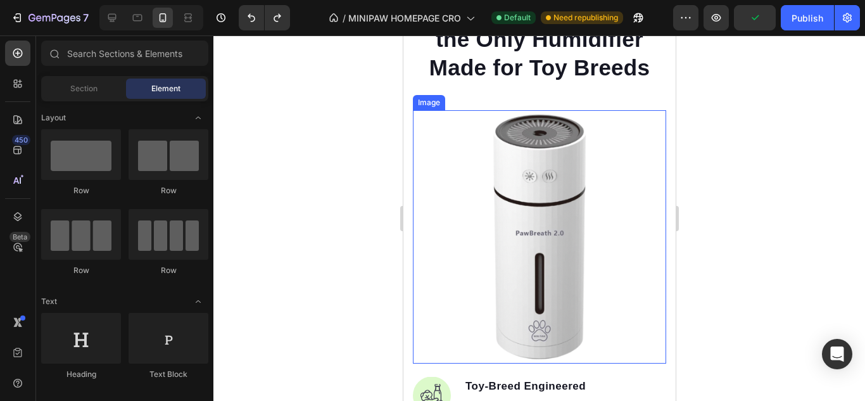
click at [455, 253] on img at bounding box center [538, 236] width 253 height 253
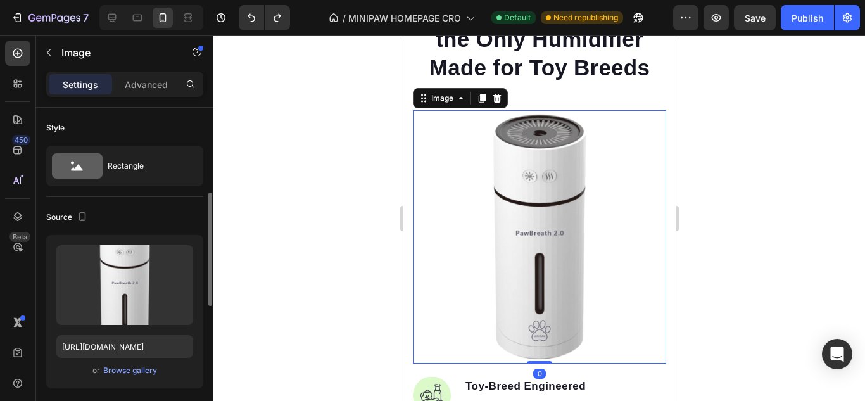
scroll to position [63, 0]
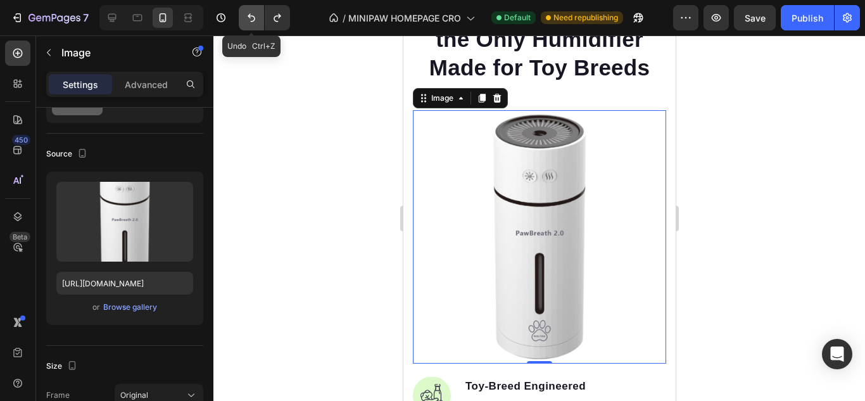
click at [251, 21] on icon "Undo/Redo" at bounding box center [251, 17] width 13 height 13
type input "[URL][DOMAIN_NAME]"
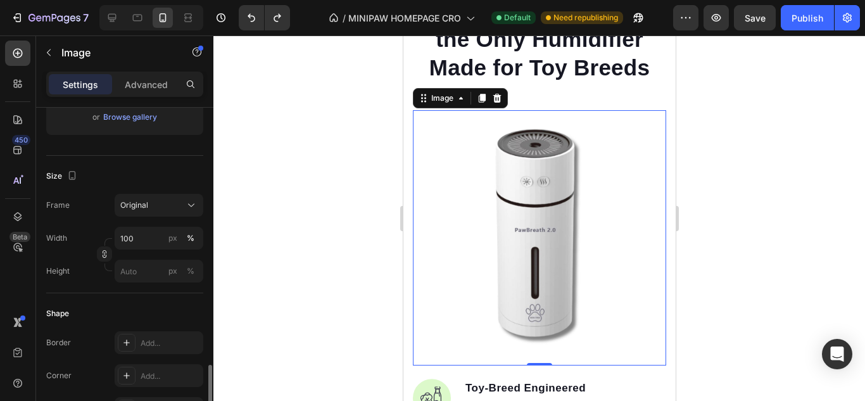
scroll to position [380, 0]
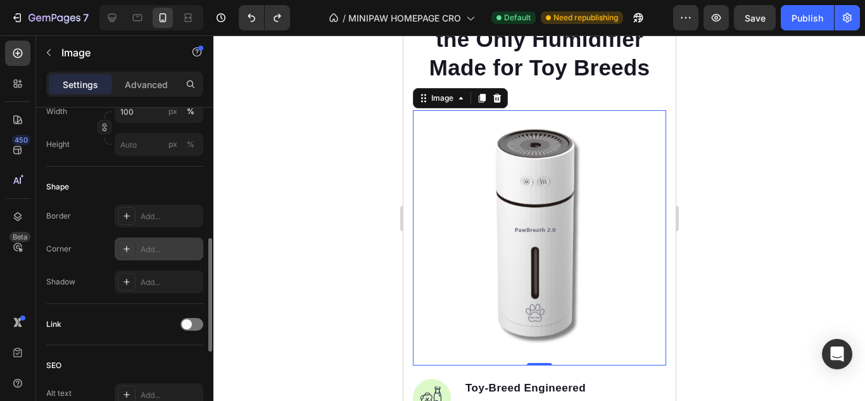
click at [151, 248] on div "Add..." at bounding box center [171, 249] width 60 height 11
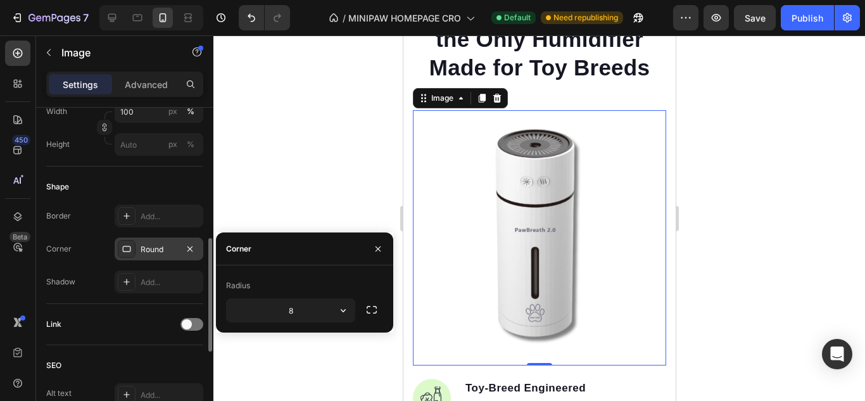
click at [333, 194] on div at bounding box center [539, 217] width 652 height 365
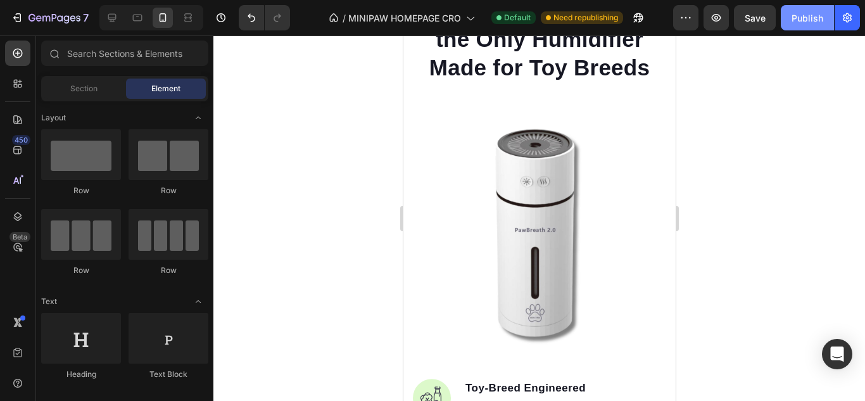
click at [814, 20] on div "Publish" at bounding box center [808, 17] width 32 height 13
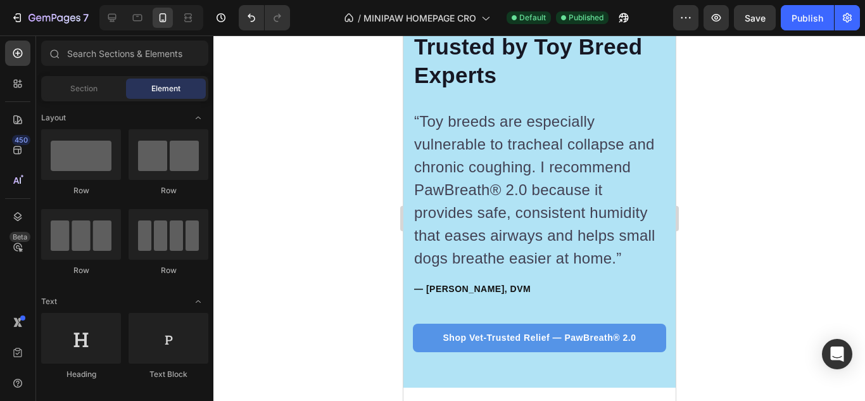
scroll to position [4924, 0]
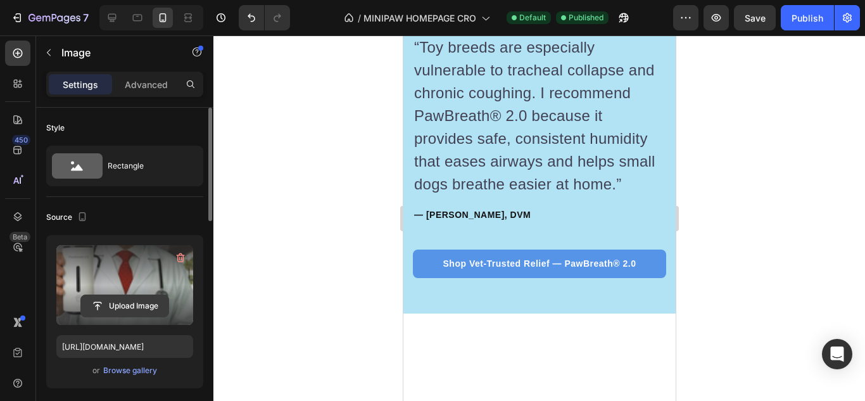
click at [124, 298] on input "file" at bounding box center [124, 306] width 87 height 22
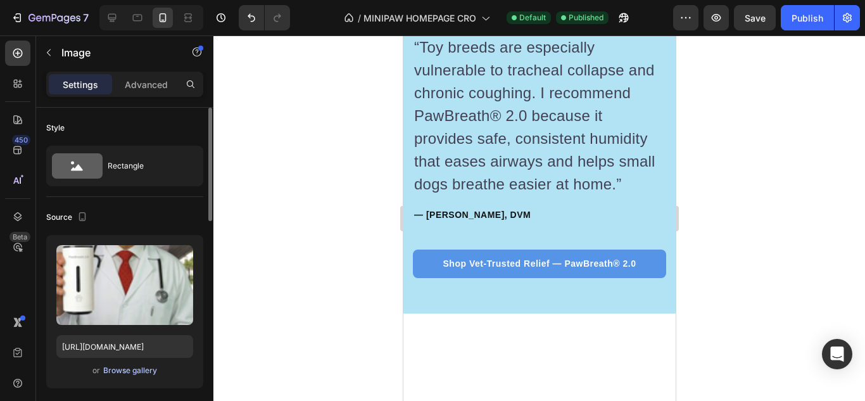
click at [151, 373] on div "Browse gallery" at bounding box center [130, 370] width 54 height 11
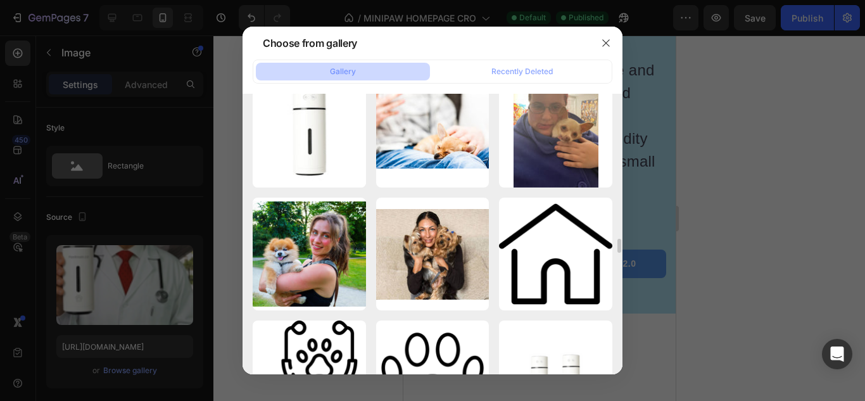
scroll to position [4035, 0]
